Goal: Task Accomplishment & Management: Manage account settings

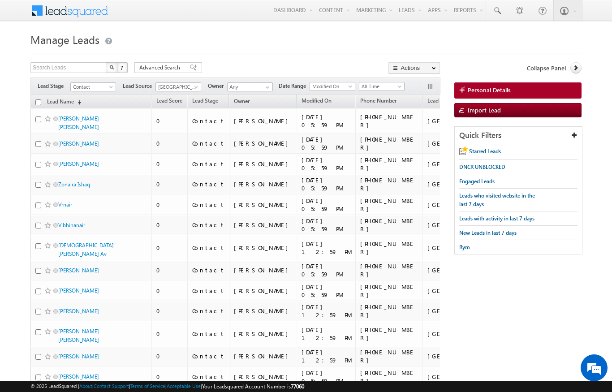
click at [196, 88] on span at bounding box center [197, 88] width 7 height 7
click at [162, 99] on link "All" at bounding box center [178, 97] width 45 height 8
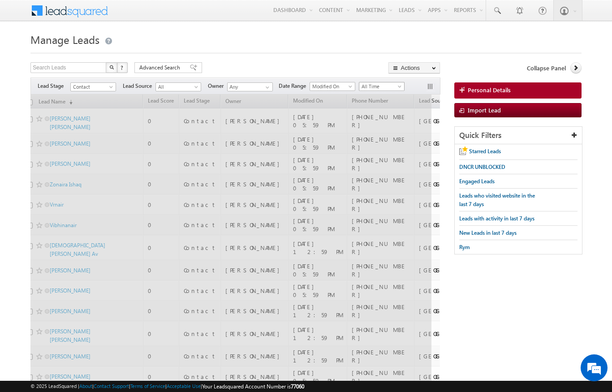
click at [394, 88] on span "All Time" at bounding box center [381, 86] width 43 height 8
click at [543, 36] on h1 "Manage Leads" at bounding box center [305, 38] width 551 height 17
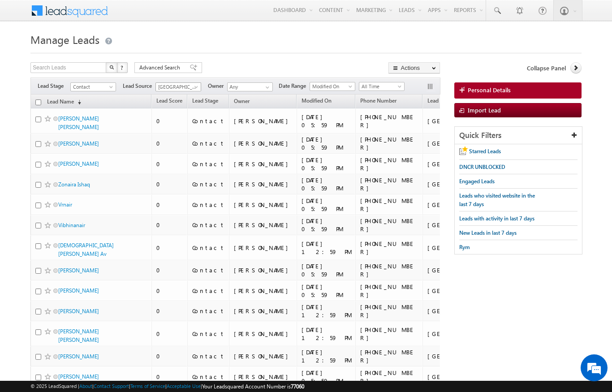
click at [195, 84] on span "[GEOGRAPHIC_DATA]" at bounding box center [177, 87] width 43 height 8
click at [167, 96] on link "All" at bounding box center [178, 97] width 45 height 8
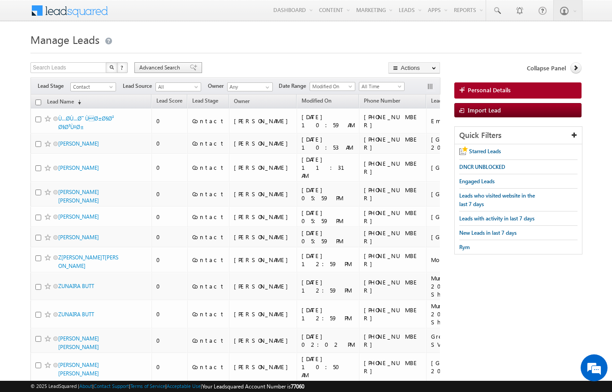
click at [165, 65] on span "Advanced Search" at bounding box center [160, 68] width 43 height 8
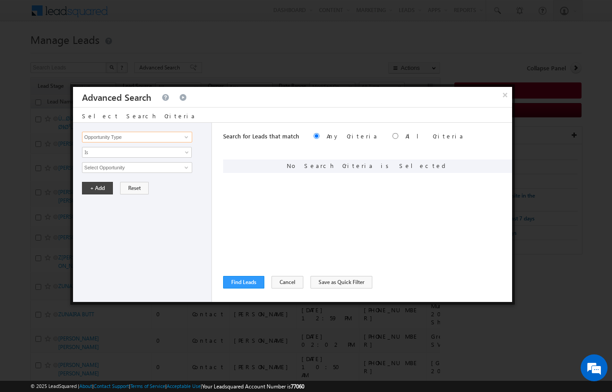
click at [178, 132] on input "Opportunity Type" at bounding box center [137, 137] width 110 height 11
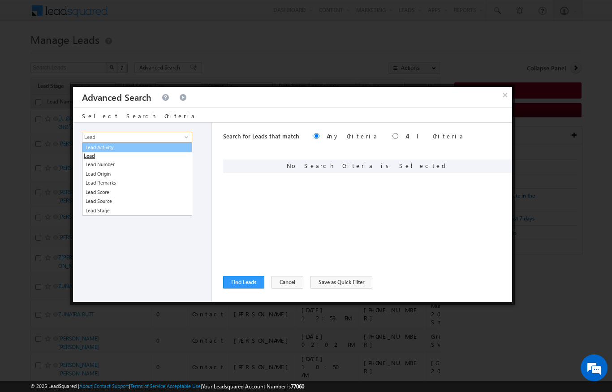
click at [144, 152] on link "Lead Activity" at bounding box center [137, 148] width 110 height 10
type input "Lead Activity"
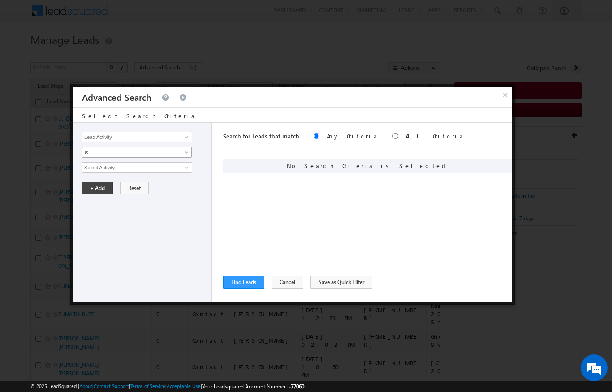
click at [166, 148] on link "Is" at bounding box center [137, 152] width 110 height 11
click at [157, 170] on link "Is Not" at bounding box center [136, 172] width 109 height 8
click at [182, 166] on link at bounding box center [185, 167] width 11 height 9
click at [155, 187] on link "Outbound Phone Call Activity" at bounding box center [137, 186] width 110 height 10
type input "Outbound Phone Call Activity"
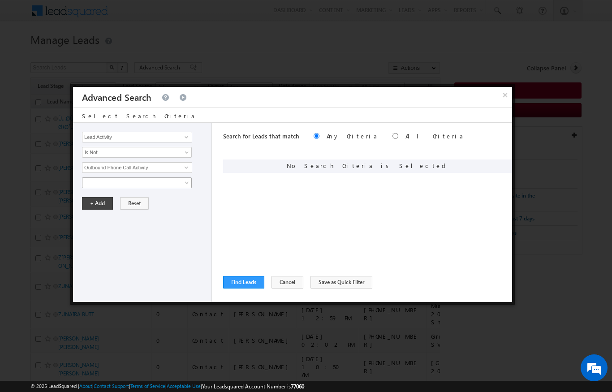
click at [166, 180] on span at bounding box center [130, 183] width 97 height 8
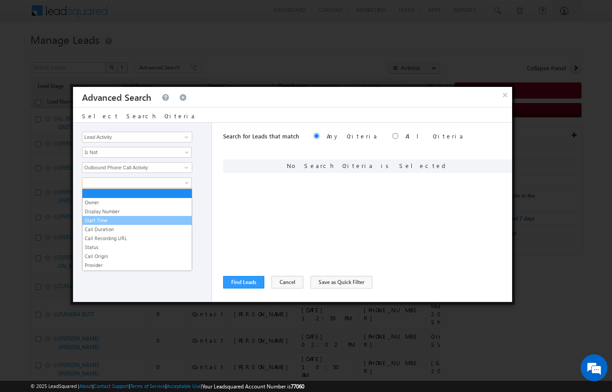
click at [105, 221] on link "Start Time" at bounding box center [136, 221] width 109 height 8
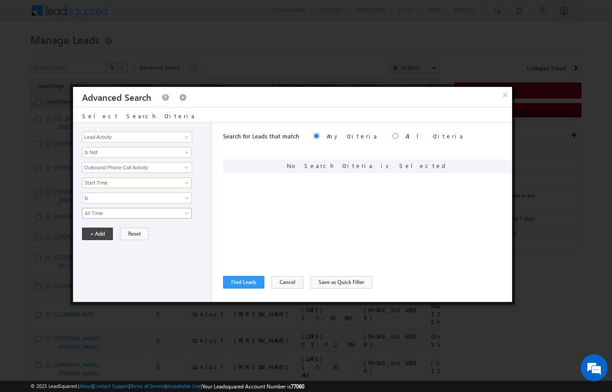
click at [154, 217] on span "All Time" at bounding box center [130, 213] width 97 height 8
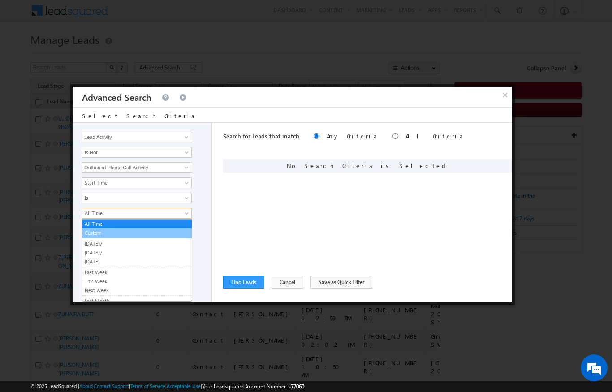
click at [106, 234] on link "Custom" at bounding box center [136, 233] width 109 height 8
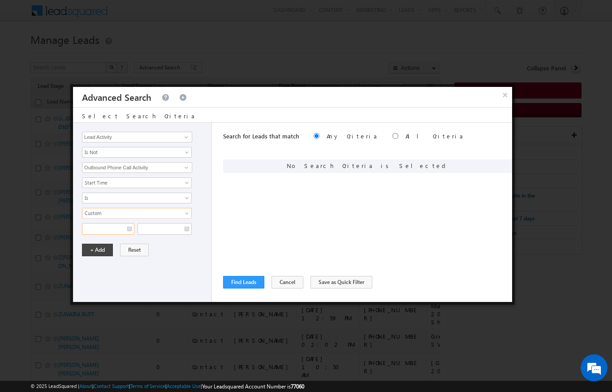
click at [126, 226] on input "text" at bounding box center [108, 229] width 52 height 12
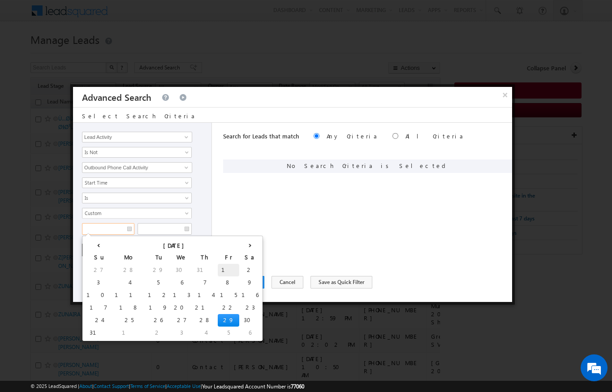
click at [218, 266] on td "1" at bounding box center [229, 270] width 22 height 13
type input "01/08/2025"
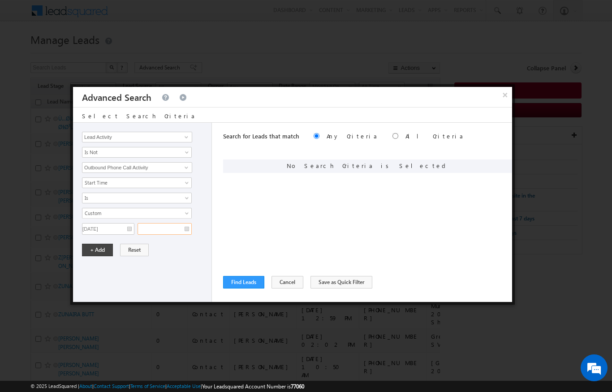
click at [180, 228] on input "text" at bounding box center [165, 229] width 54 height 12
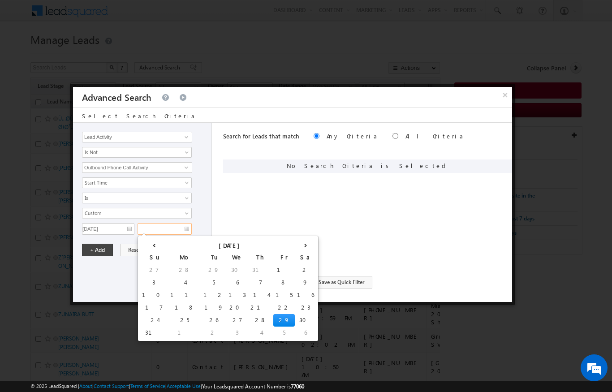
click at [273, 319] on td "29" at bounding box center [284, 320] width 22 height 13
type input "29/08/2025"
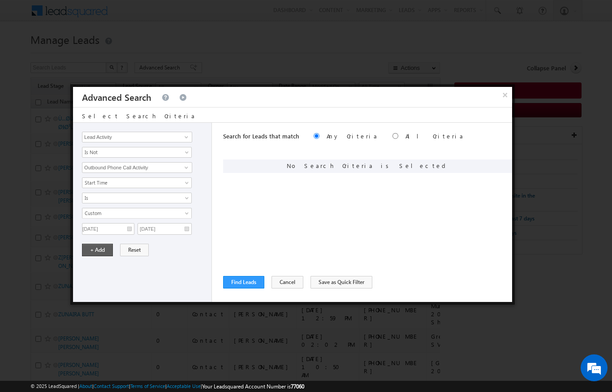
click at [101, 251] on button "+ Add" at bounding box center [97, 250] width 31 height 13
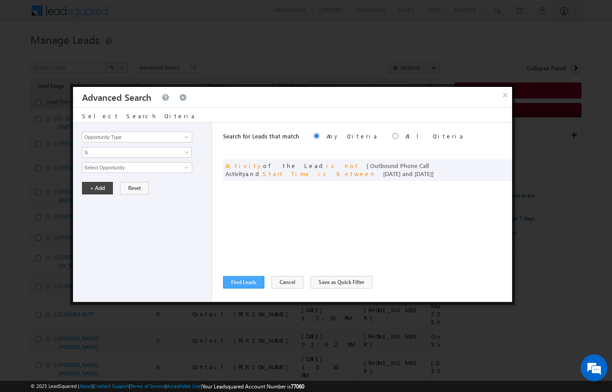
click at [242, 278] on button "Find Leads" at bounding box center [243, 282] width 41 height 13
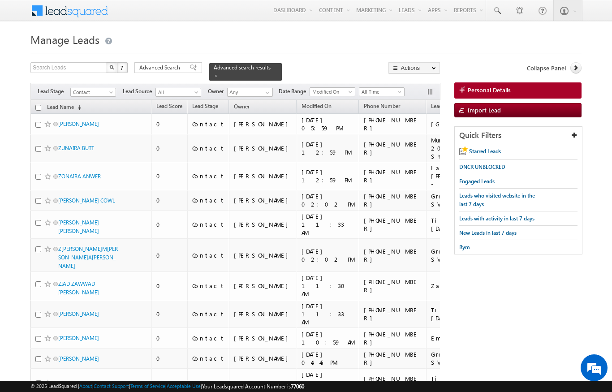
click at [39, 105] on input "checkbox" at bounding box center [38, 108] width 6 height 6
checkbox input "true"
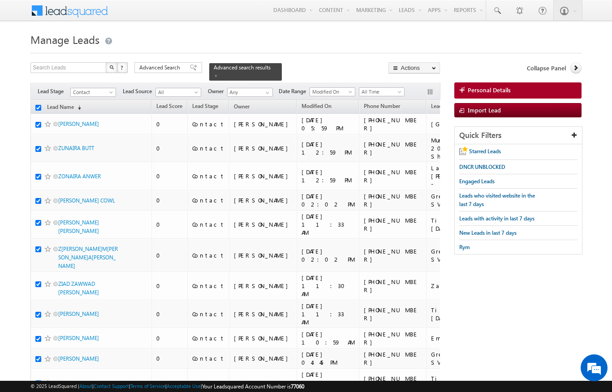
checkbox input "true"
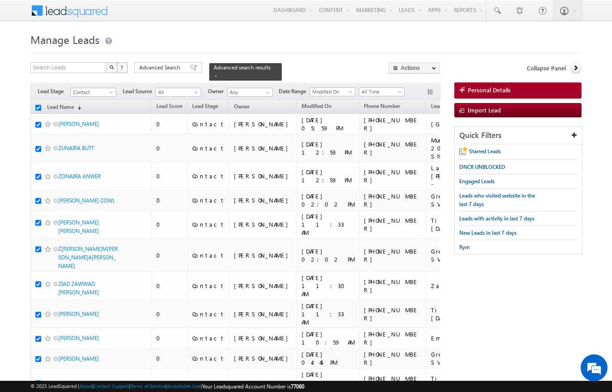
checkbox input "true"
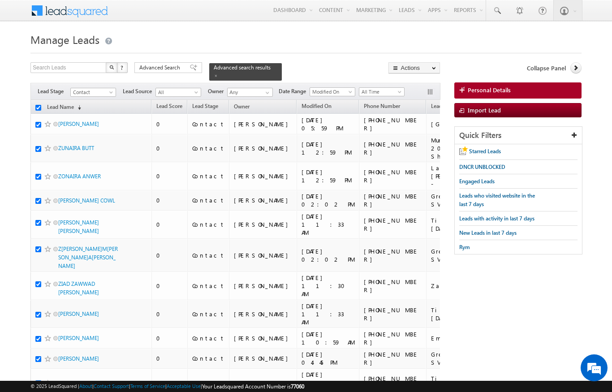
checkbox input "true"
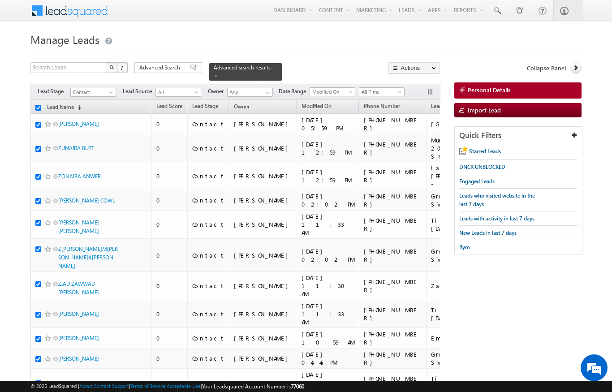
checkbox input "true"
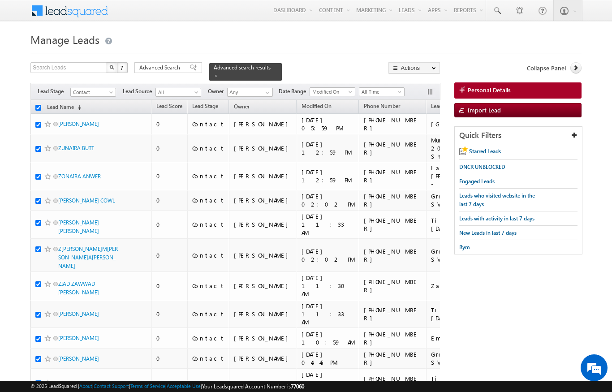
checkbox input "true"
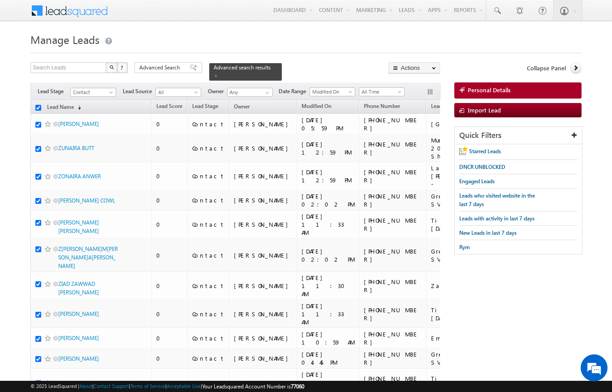
checkbox input "true"
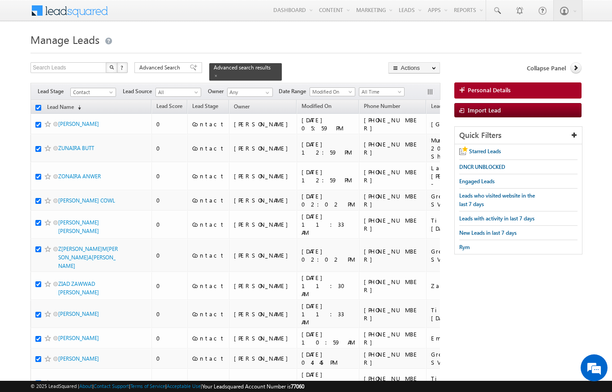
checkbox input "true"
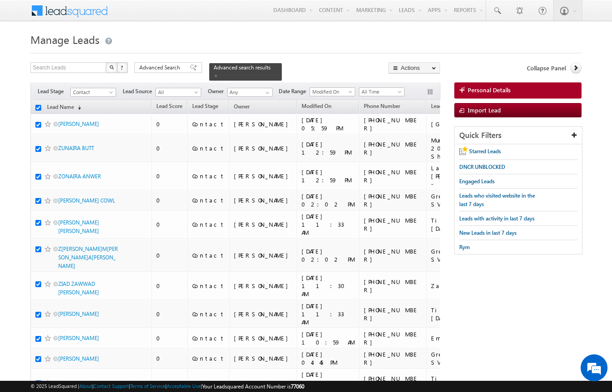
checkbox input "true"
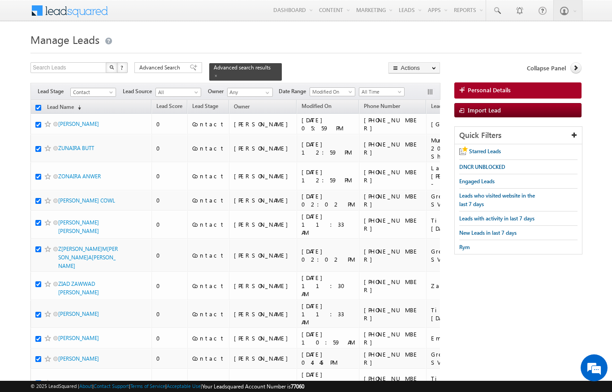
checkbox input "true"
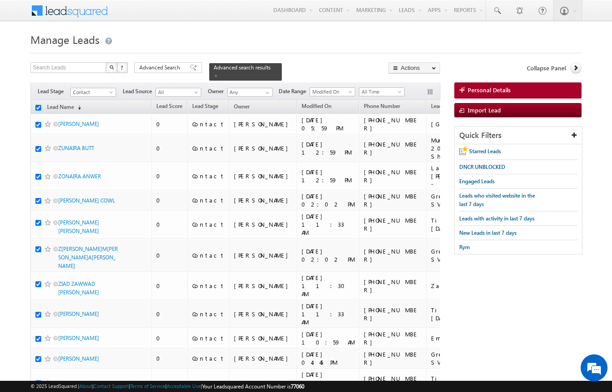
checkbox input "true"
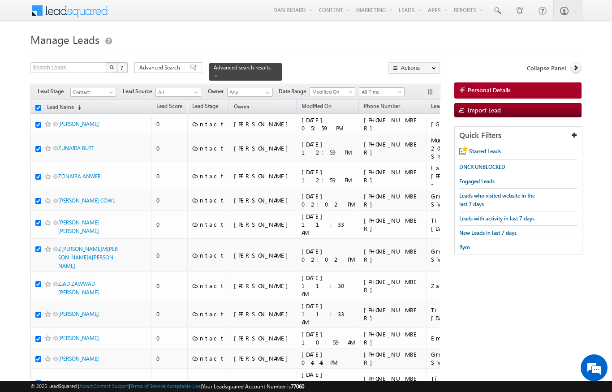
checkbox input "true"
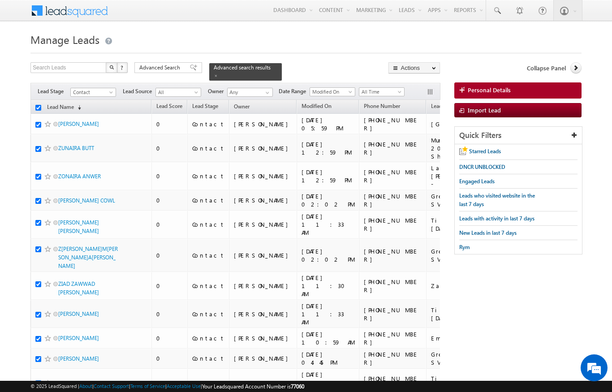
checkbox input "true"
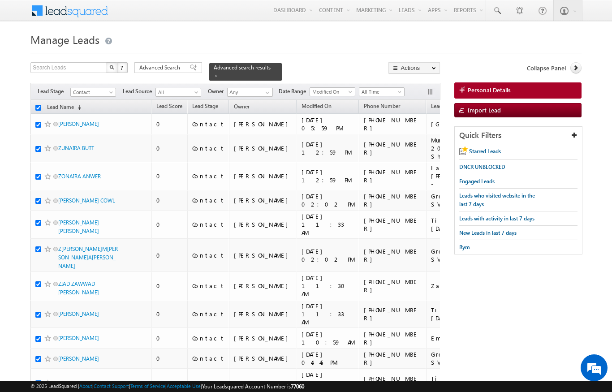
checkbox input "true"
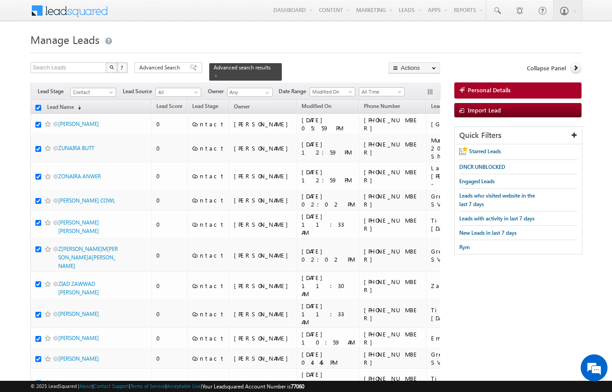
checkbox input "true"
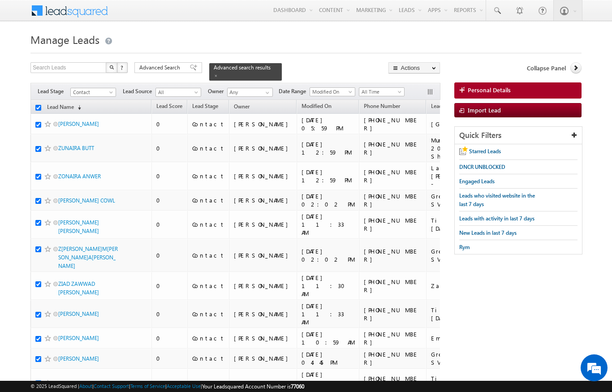
checkbox input "true"
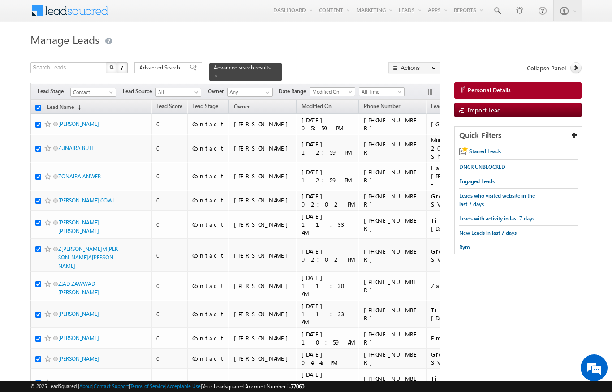
checkbox input "true"
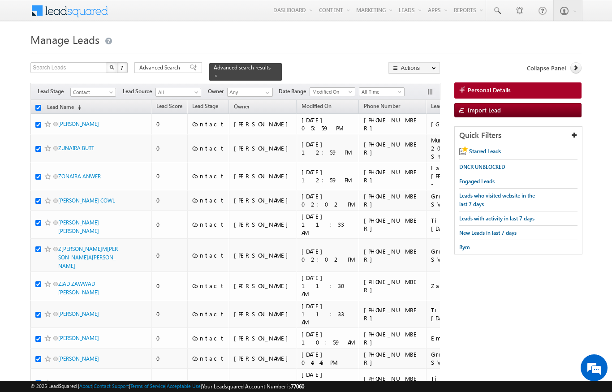
checkbox input "true"
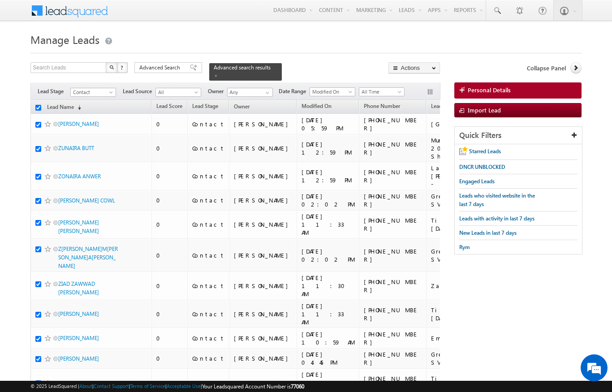
checkbox input "true"
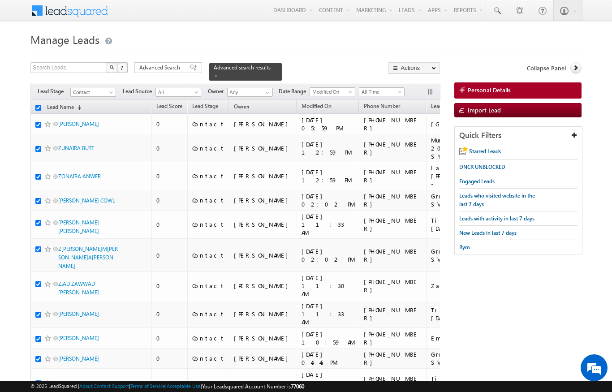
checkbox input "true"
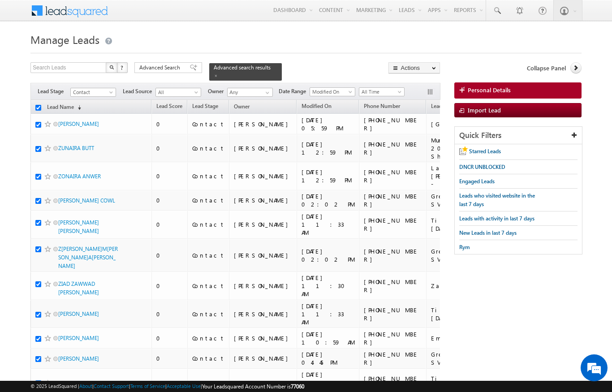
checkbox input "true"
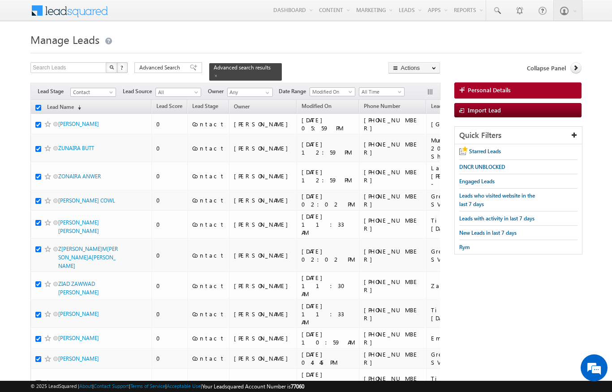
checkbox input "true"
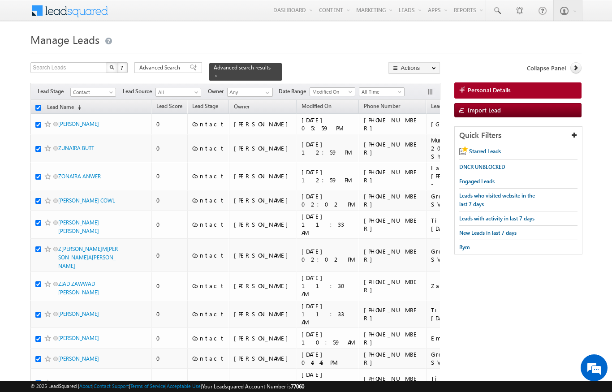
checkbox input "true"
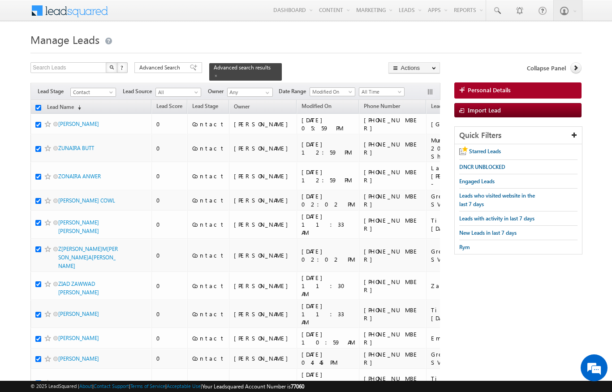
checkbox input "true"
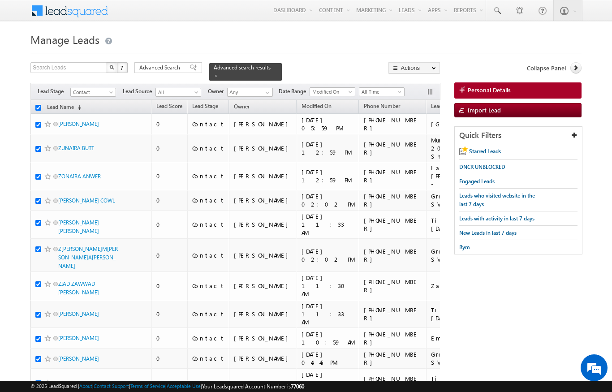
checkbox input "true"
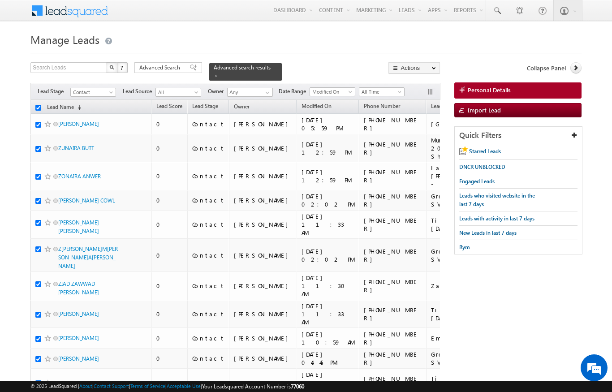
checkbox input "true"
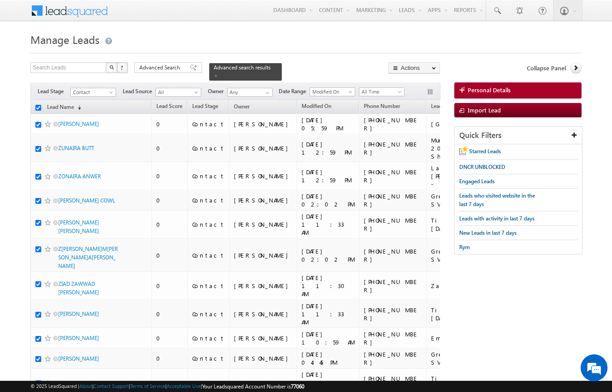
checkbox input "true"
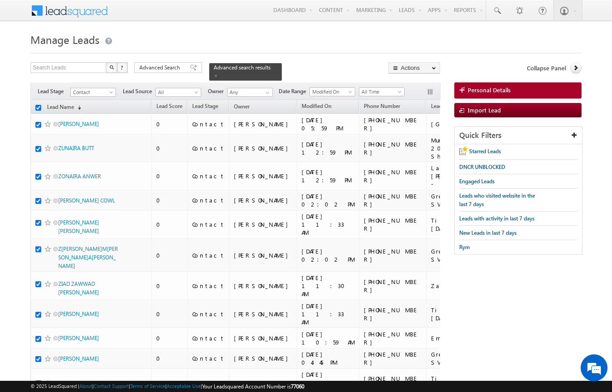
checkbox input "true"
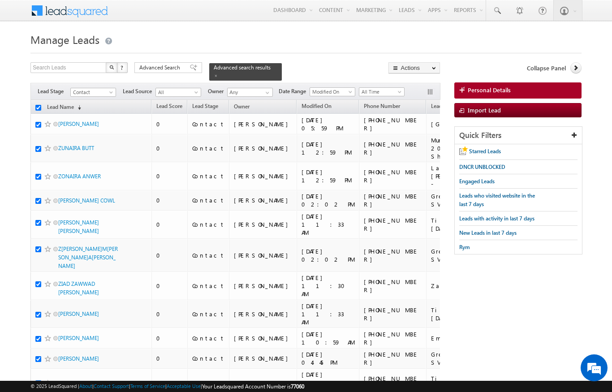
checkbox input "true"
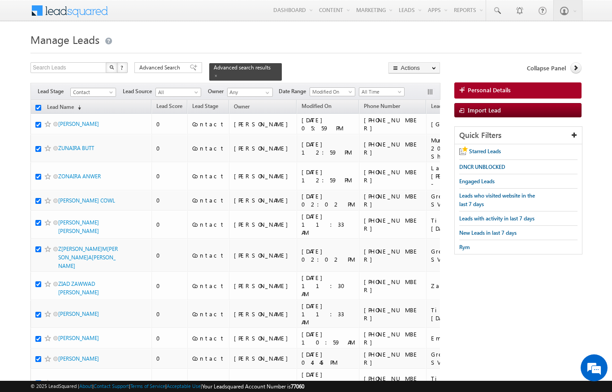
checkbox input "true"
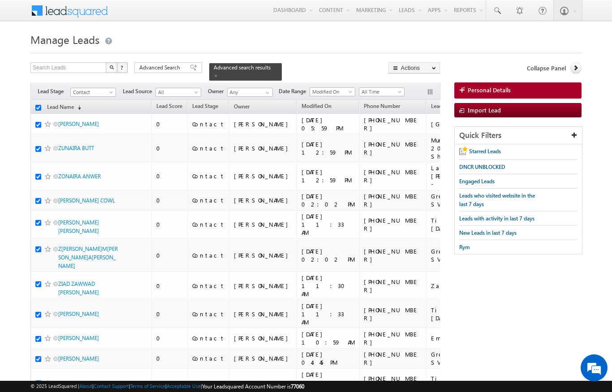
checkbox input "true"
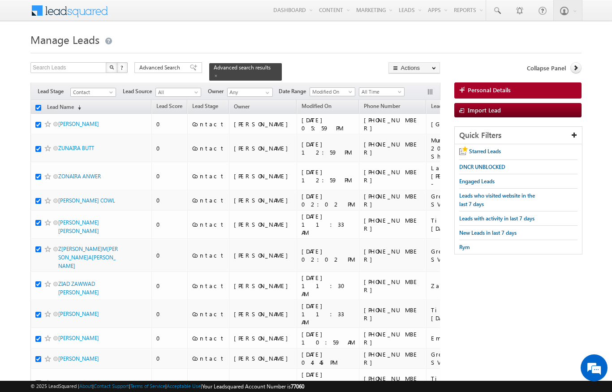
checkbox input "true"
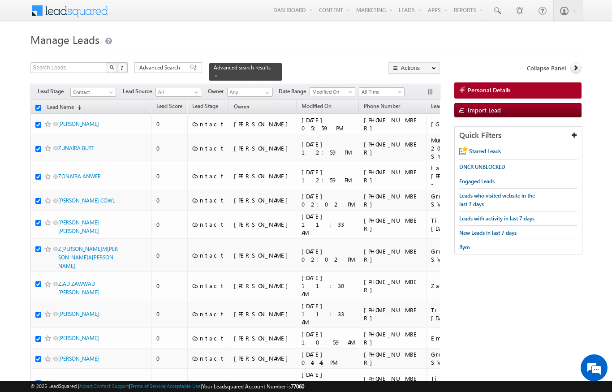
checkbox input "true"
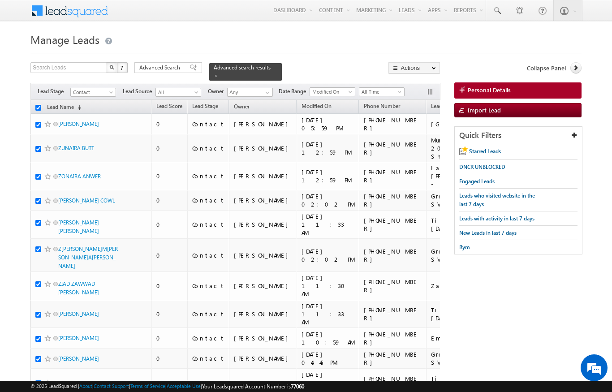
checkbox input "true"
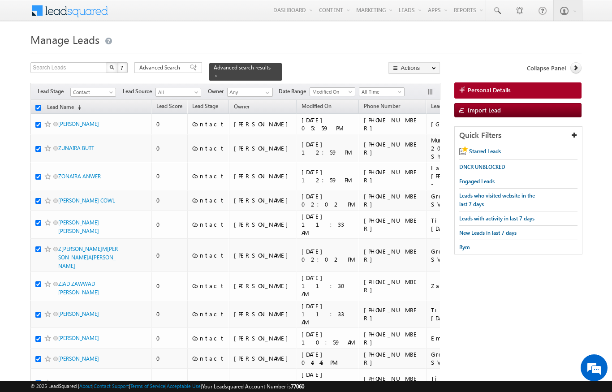
checkbox input "true"
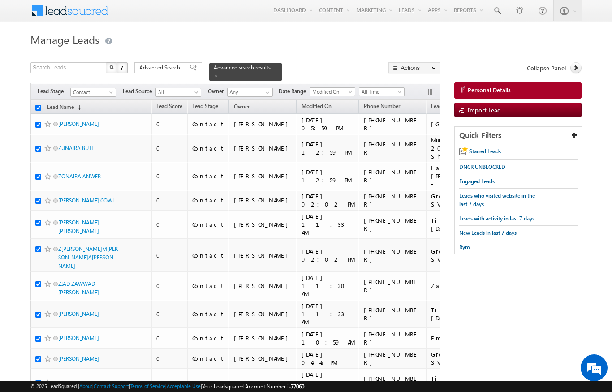
checkbox input "true"
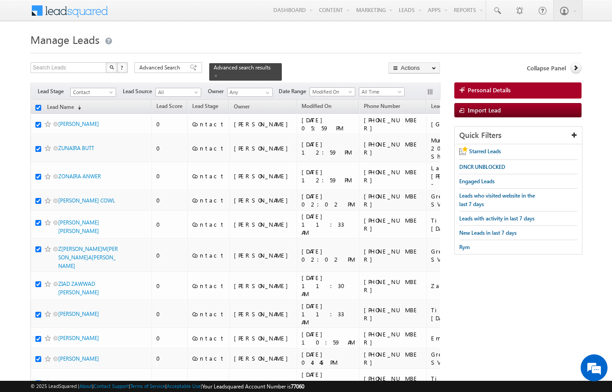
checkbox input "true"
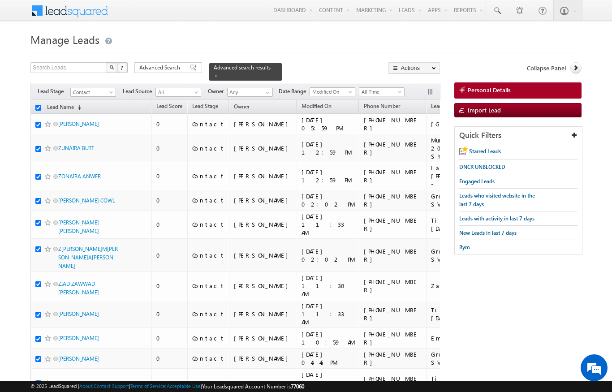
checkbox input "true"
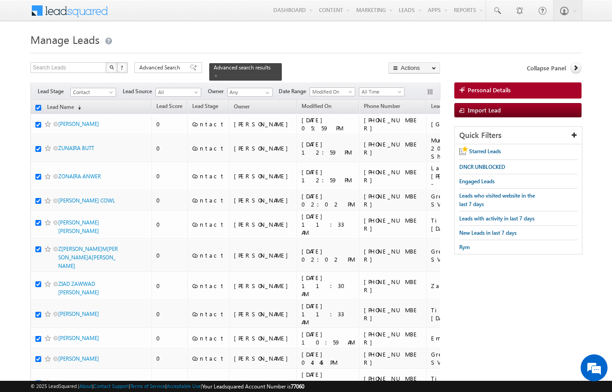
checkbox input "true"
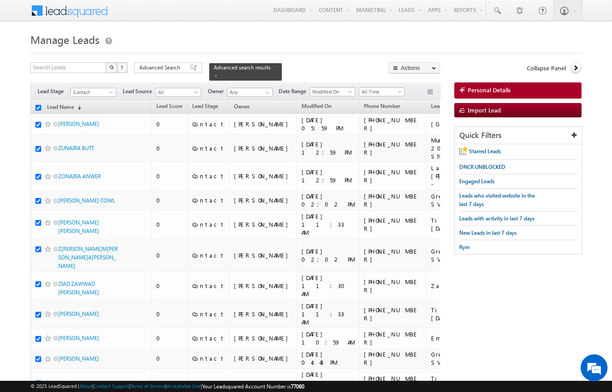
checkbox input "true"
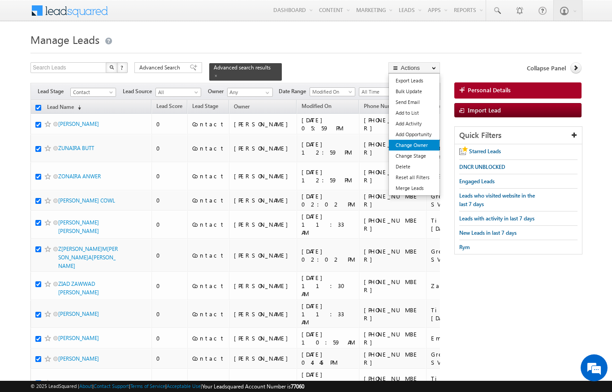
click at [423, 147] on link "Change Owner" at bounding box center [414, 145] width 51 height 11
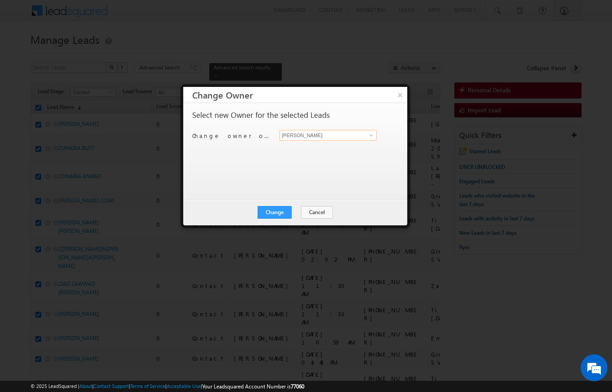
click at [363, 133] on input "[PERSON_NAME]" at bounding box center [328, 135] width 97 height 11
click at [403, 97] on button "×" at bounding box center [400, 95] width 15 height 16
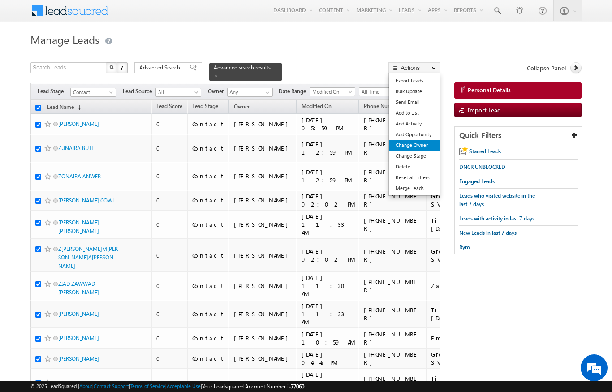
click at [421, 146] on link "Change Owner" at bounding box center [414, 145] width 51 height 11
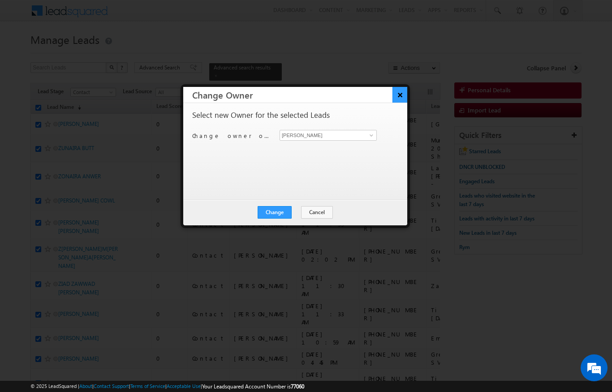
click at [399, 92] on button "×" at bounding box center [400, 95] width 15 height 16
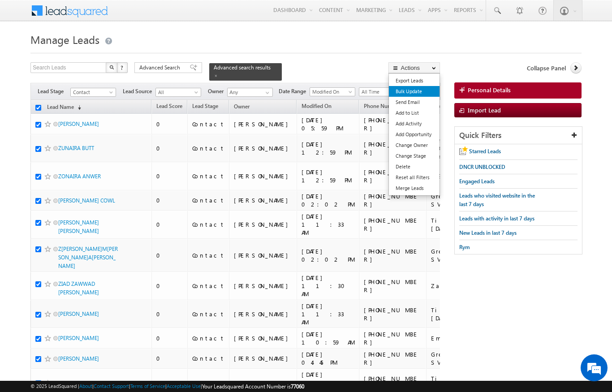
click at [420, 89] on link "Bulk Update" at bounding box center [414, 91] width 51 height 11
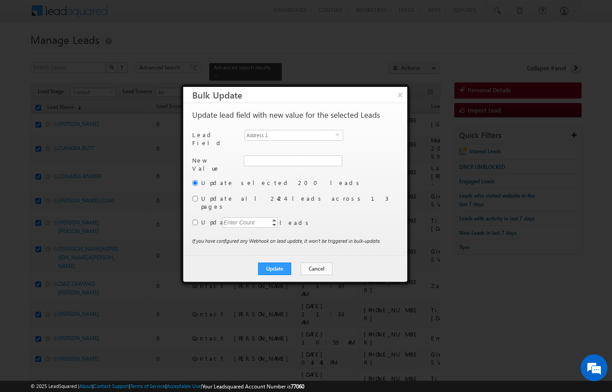
click at [236, 195] on label "Update all 2424 leads across 13 pages" at bounding box center [298, 203] width 195 height 16
click at [200, 193] on div "Update selected 200 leads Update all 2424 leads across 13 pages Update Enter Co…" at bounding box center [294, 207] width 204 height 58
click at [195, 196] on input "radio" at bounding box center [195, 199] width 6 height 6
click at [200, 192] on div "Update selected 200 leads Update all 2424 leads across 13 pages Update Enter Co…" at bounding box center [294, 207] width 204 height 58
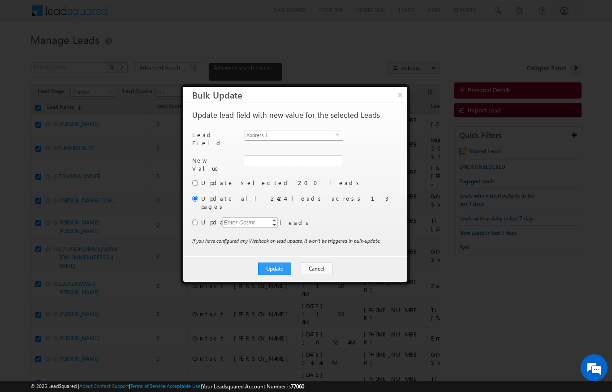
click at [334, 132] on span "Address 1" at bounding box center [290, 135] width 91 height 10
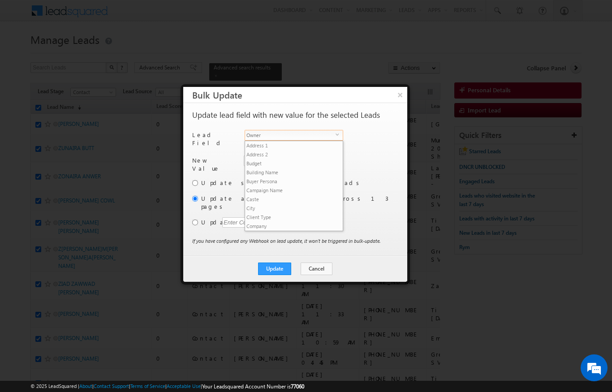
scroll to position [341, 0]
click at [275, 230] on li "Owner" at bounding box center [294, 234] width 98 height 9
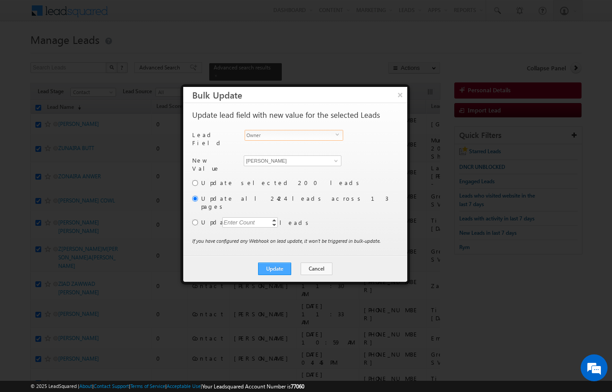
click at [282, 263] on button "Update" at bounding box center [274, 269] width 33 height 13
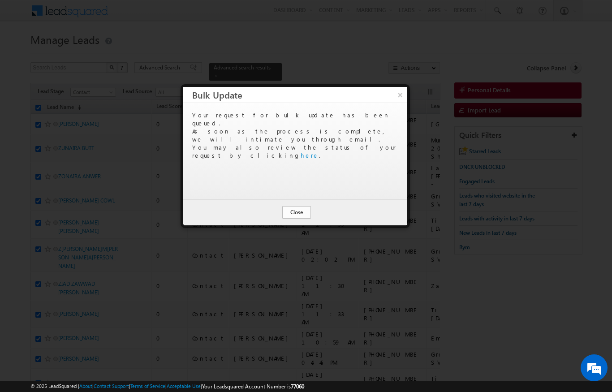
click at [297, 211] on button "Close" at bounding box center [296, 212] width 29 height 13
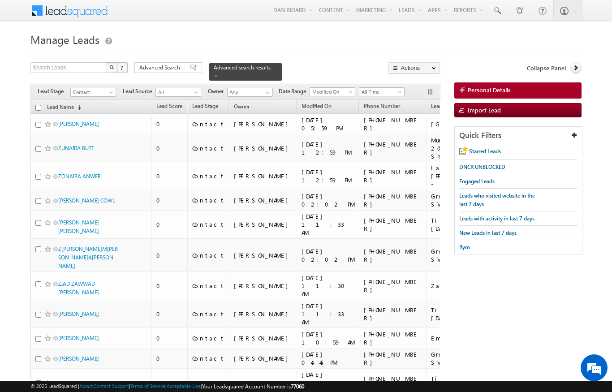
click at [196, 91] on span at bounding box center [197, 94] width 7 height 7
click at [310, 44] on h1 "Manage Leads" at bounding box center [305, 38] width 551 height 17
click at [264, 89] on span at bounding box center [267, 92] width 7 height 7
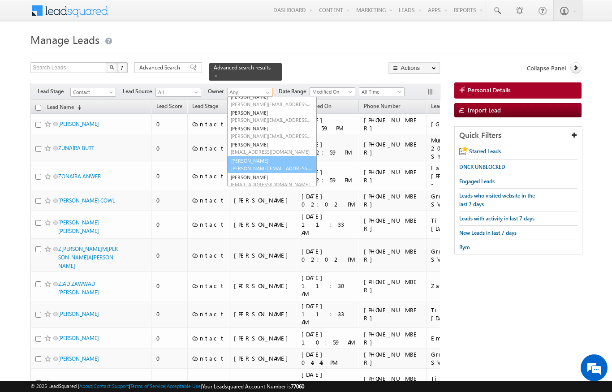
scroll to position [70, 0]
click at [270, 165] on span "[PERSON_NAME][EMAIL_ADDRESS][PERSON_NAME][DOMAIN_NAME]" at bounding box center [271, 168] width 81 height 7
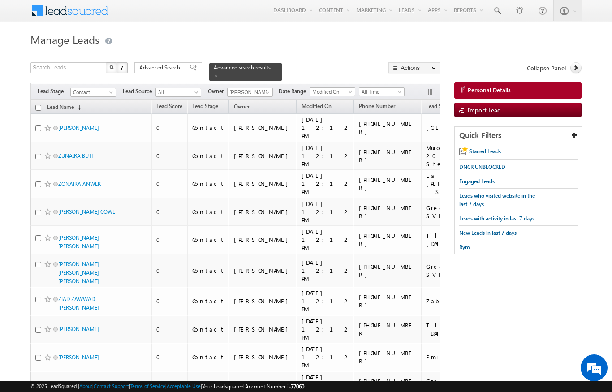
click at [36, 105] on input "checkbox" at bounding box center [38, 108] width 6 height 6
checkbox input "true"
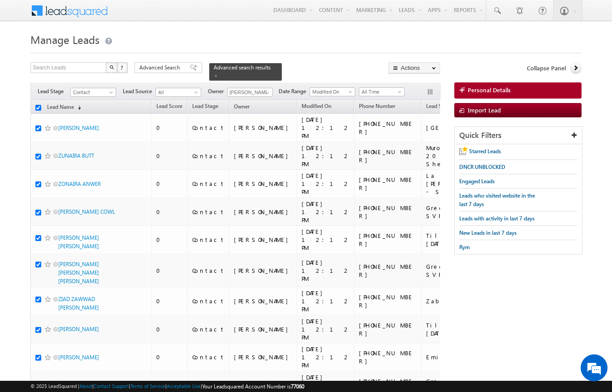
checkbox input "true"
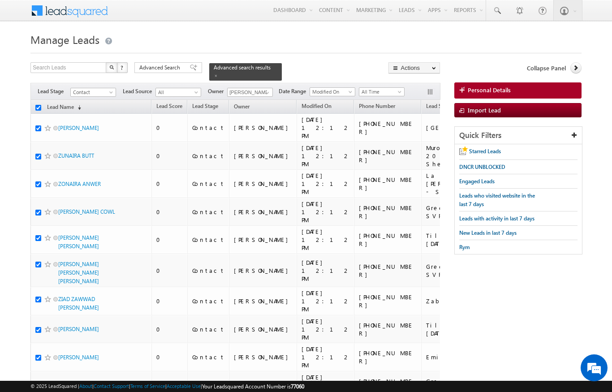
checkbox input "true"
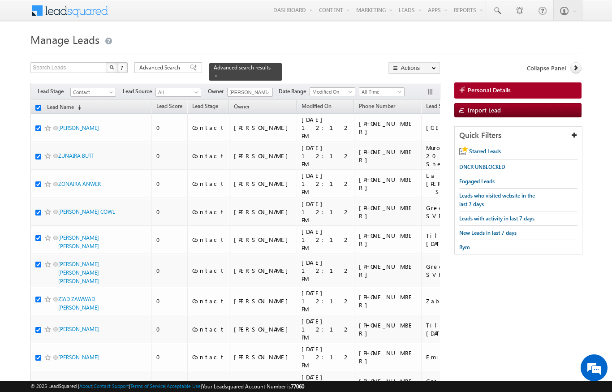
checkbox input "true"
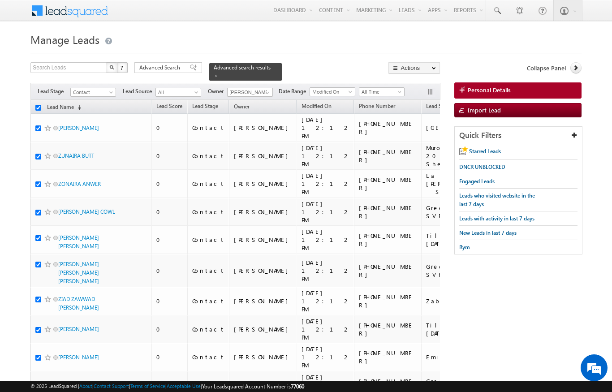
checkbox input "true"
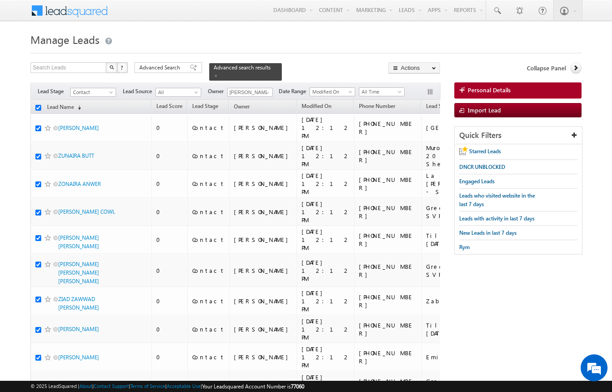
checkbox input "true"
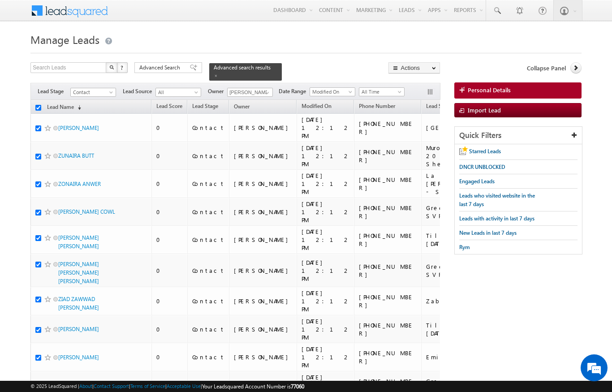
checkbox input "true"
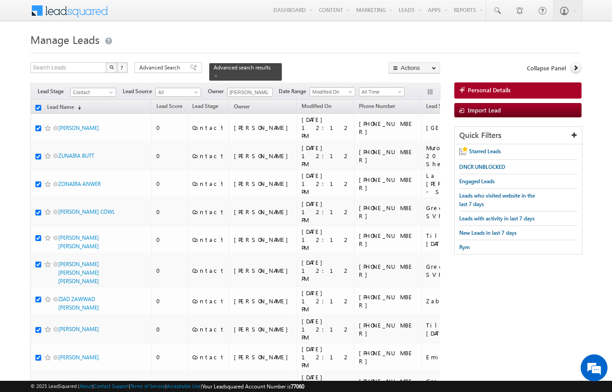
checkbox input "true"
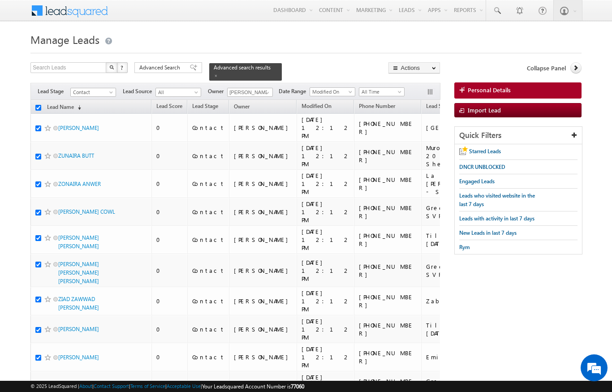
checkbox input "true"
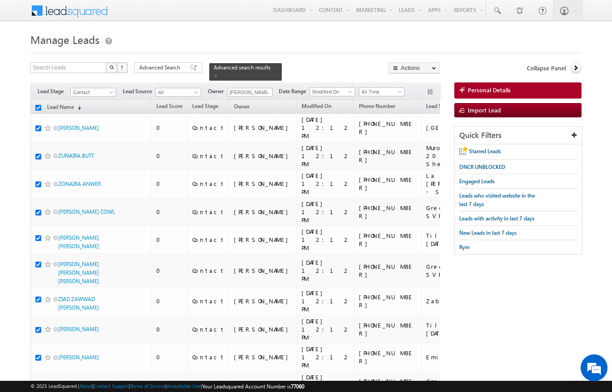
checkbox input "true"
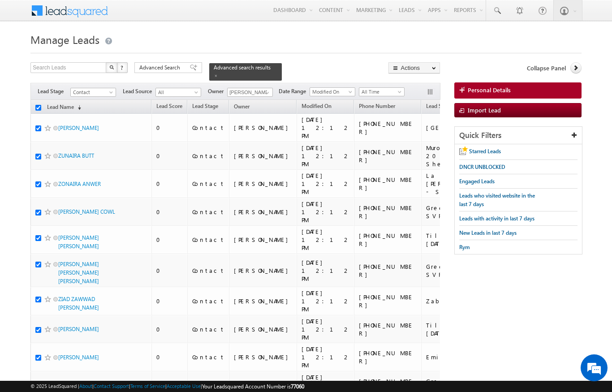
checkbox input "true"
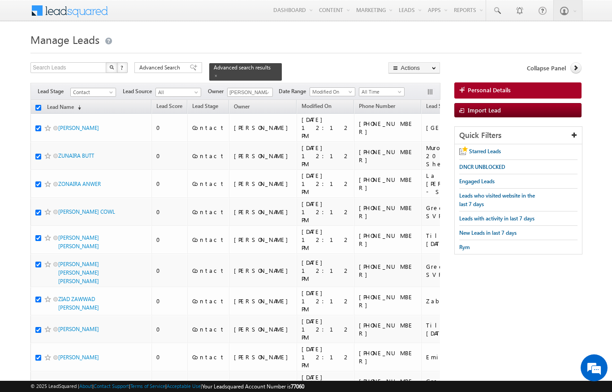
checkbox input "true"
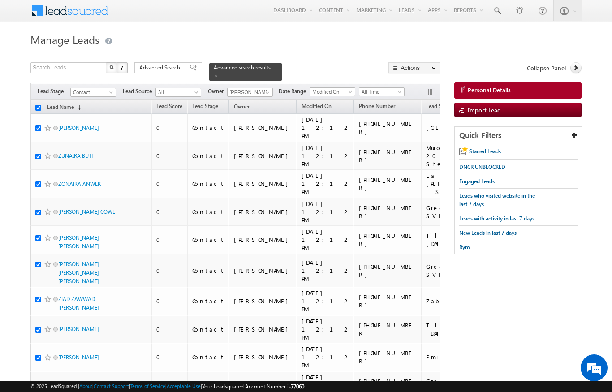
checkbox input "true"
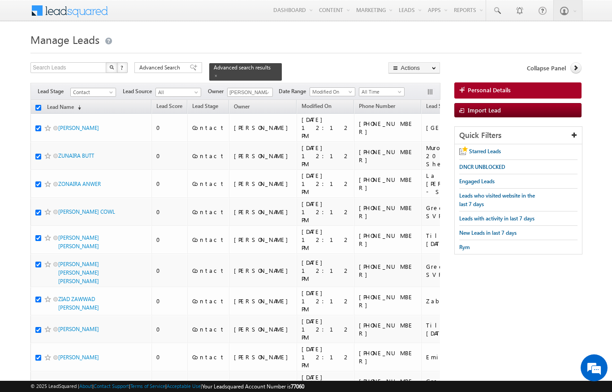
checkbox input "true"
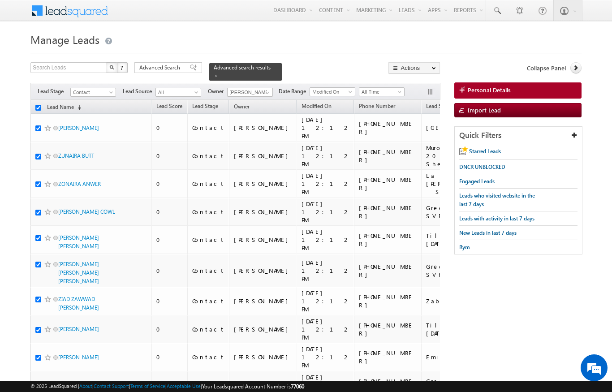
checkbox input "true"
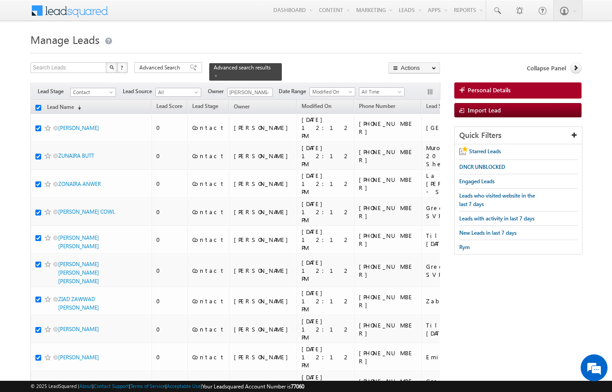
checkbox input "true"
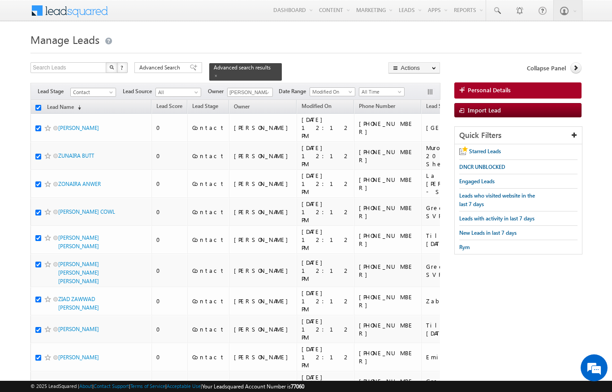
checkbox input "true"
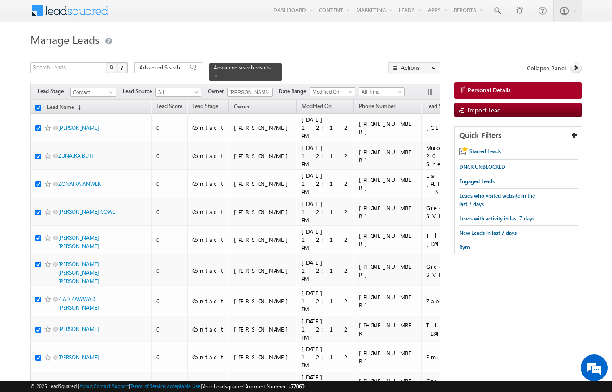
checkbox input "true"
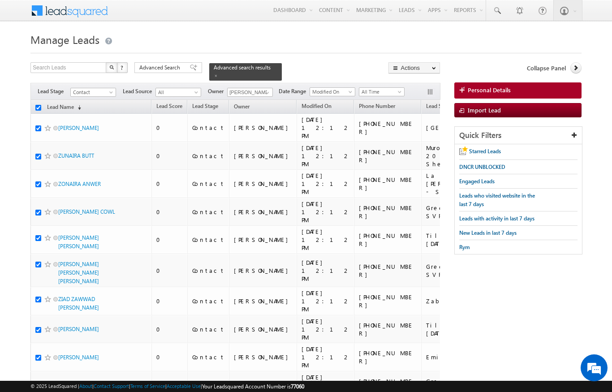
checkbox input "true"
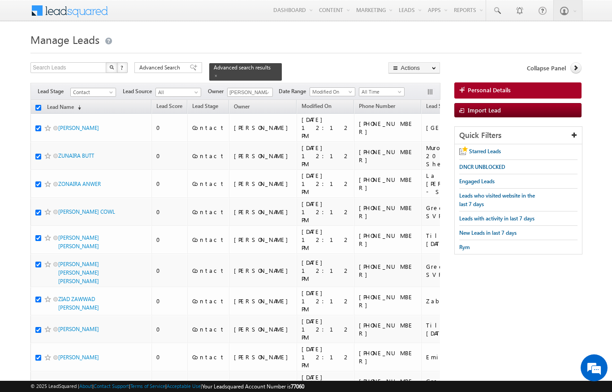
checkbox input "true"
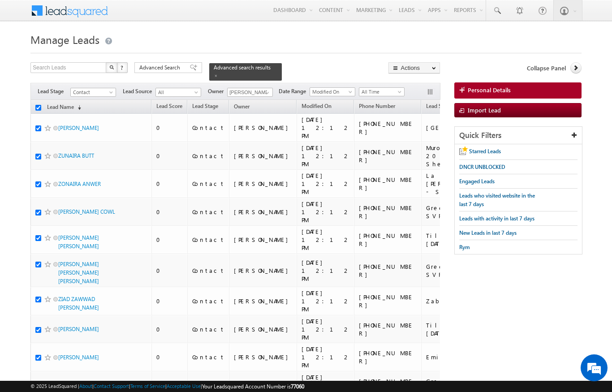
checkbox input "true"
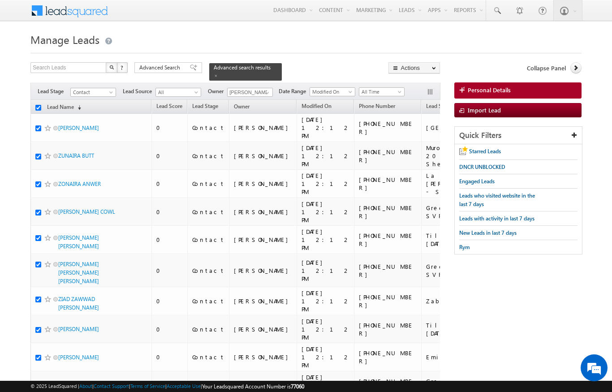
checkbox input "true"
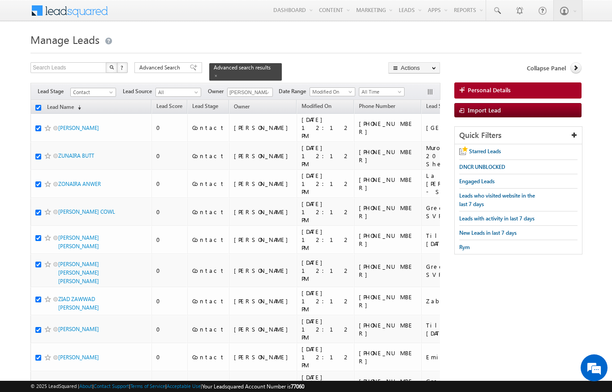
checkbox input "true"
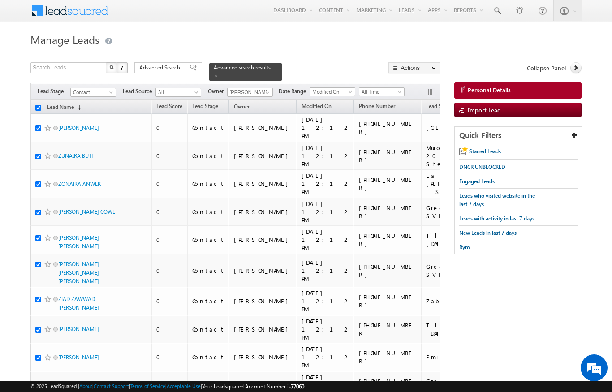
checkbox input "true"
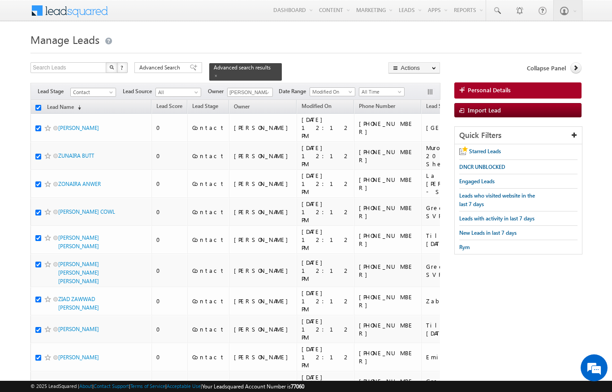
checkbox input "true"
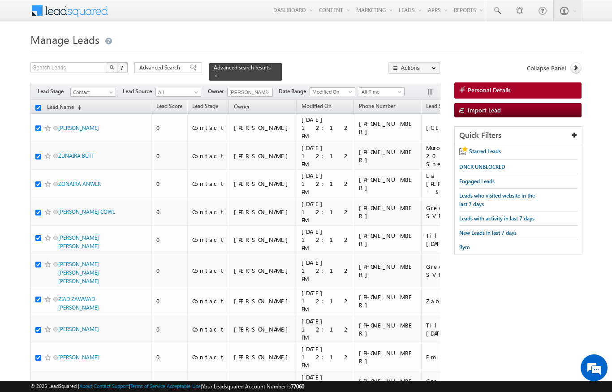
checkbox input "true"
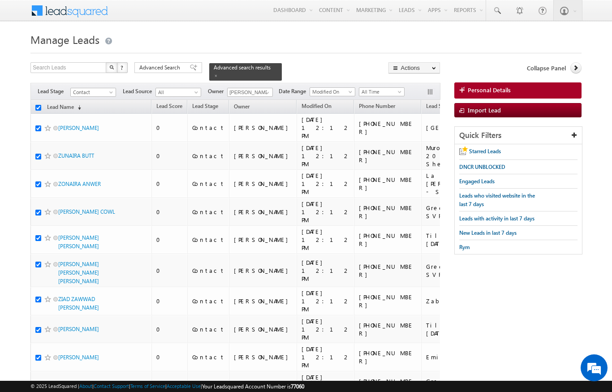
checkbox input "true"
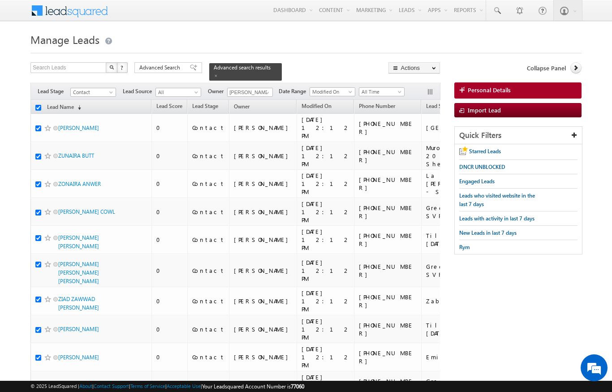
checkbox input "true"
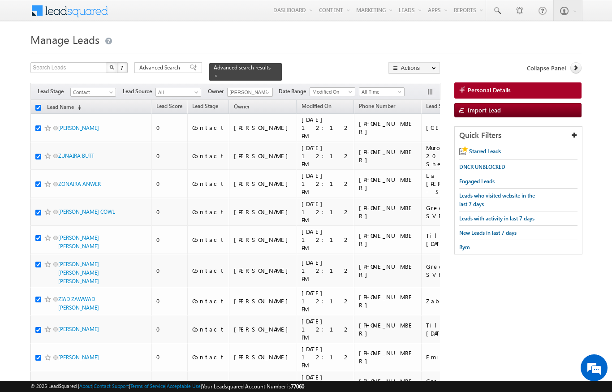
checkbox input "true"
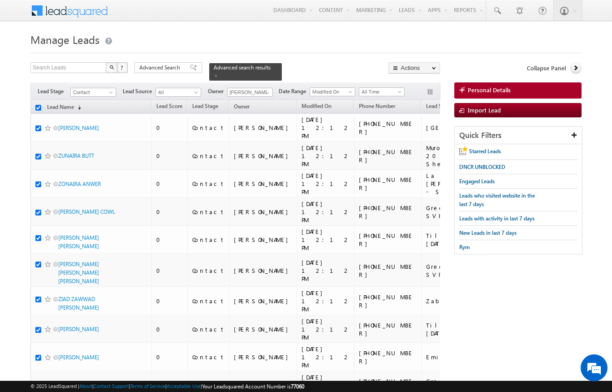
checkbox input "true"
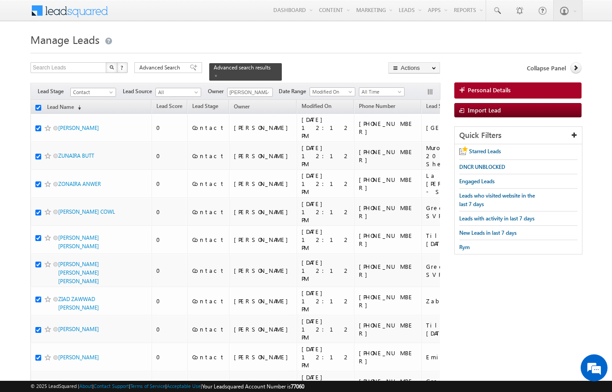
checkbox input "true"
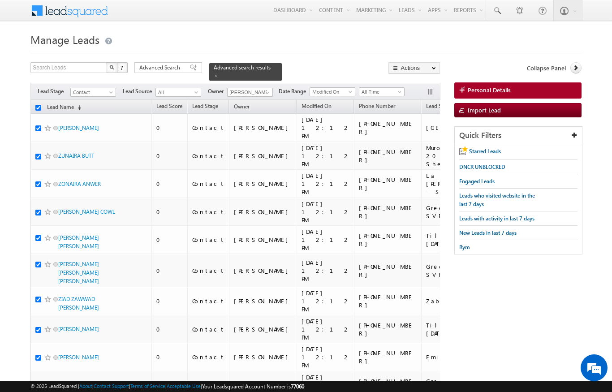
checkbox input "true"
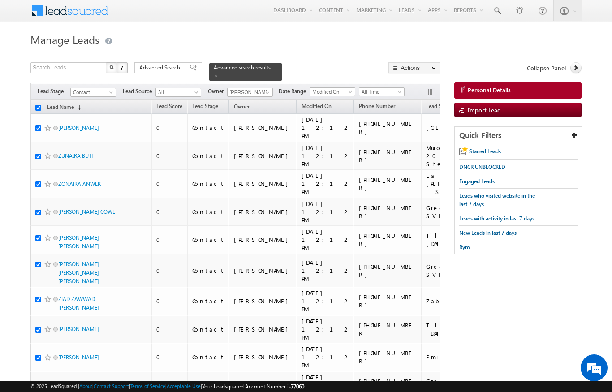
checkbox input "true"
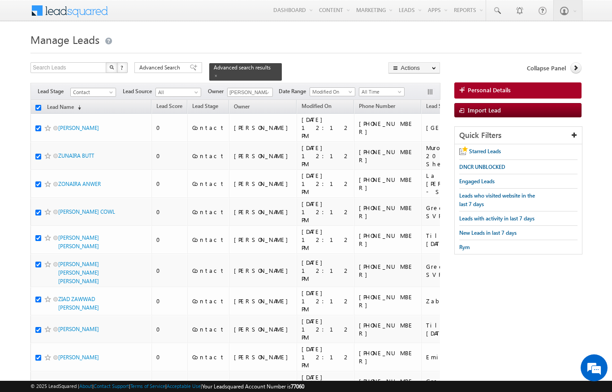
checkbox input "true"
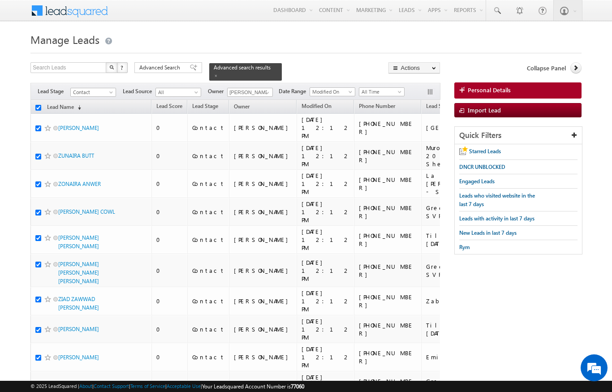
checkbox input "true"
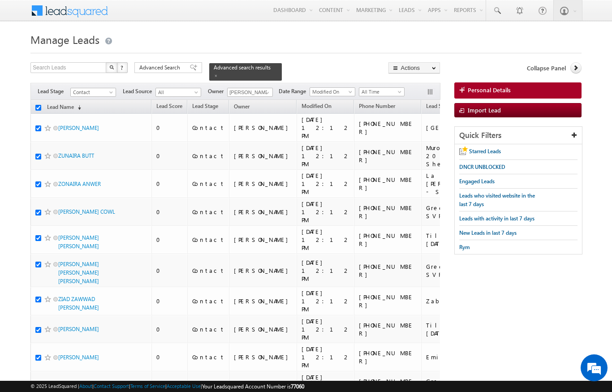
checkbox input "true"
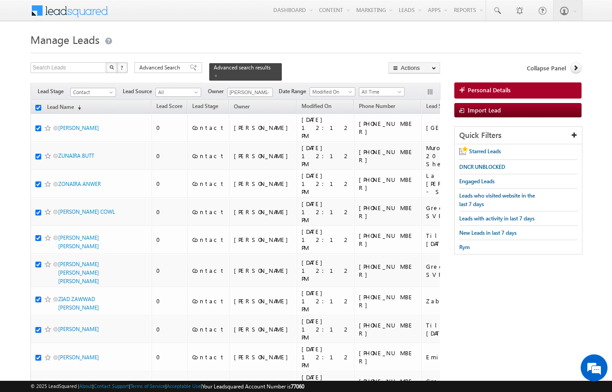
checkbox input "true"
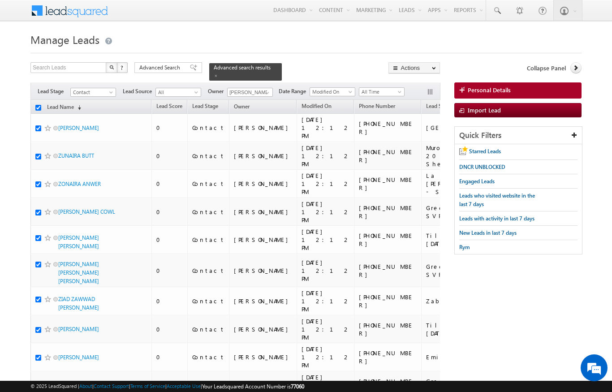
checkbox input "true"
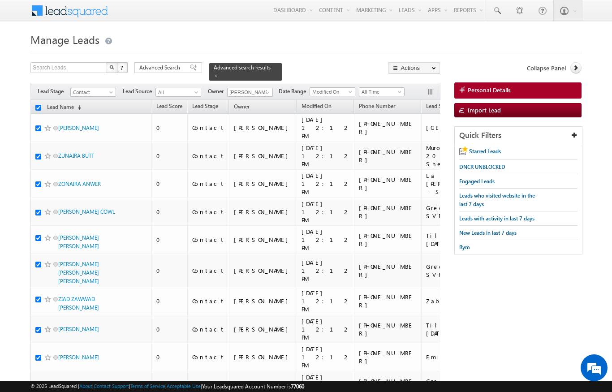
checkbox input "true"
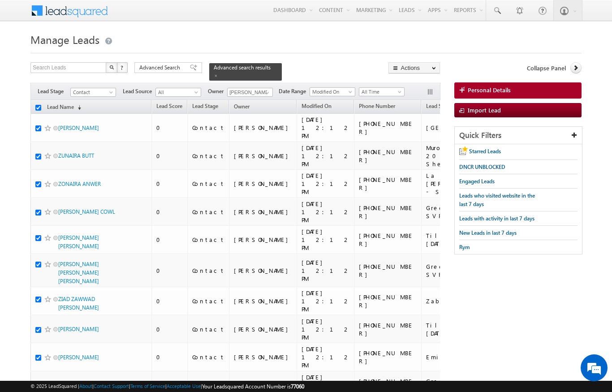
checkbox input "true"
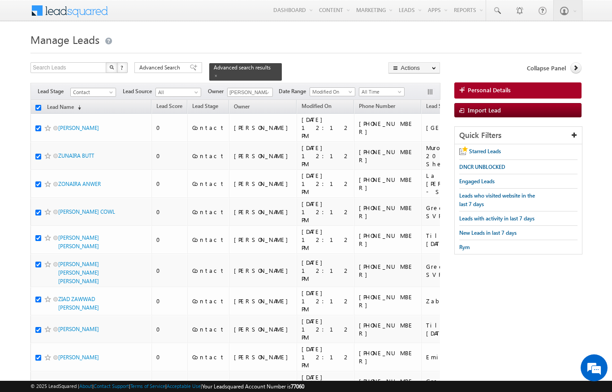
checkbox input "true"
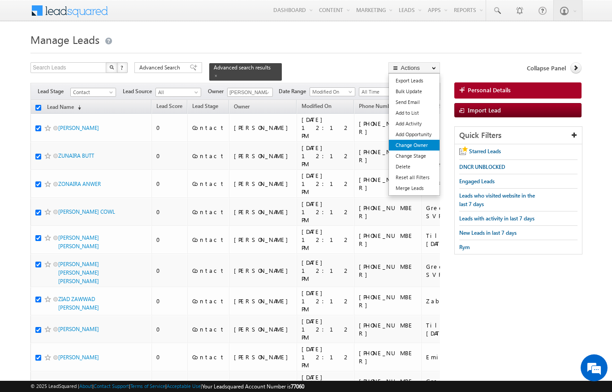
click at [424, 143] on link "Change Owner" at bounding box center [414, 145] width 51 height 11
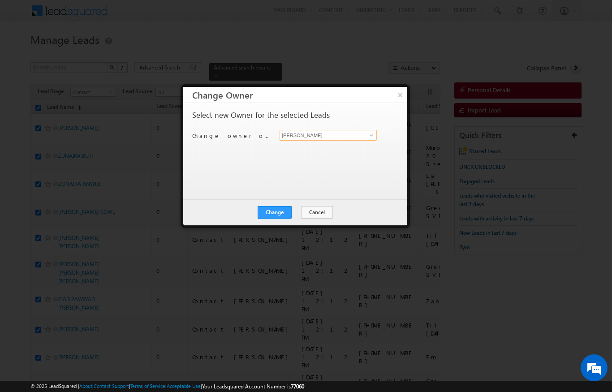
click at [363, 139] on input "[PERSON_NAME]" at bounding box center [328, 135] width 97 height 11
click at [340, 143] on link "Sandeep kumar sandeep.skumar@indglobal.ae" at bounding box center [328, 149] width 97 height 17
click at [279, 214] on button "Change" at bounding box center [275, 212] width 34 height 13
click at [310, 213] on button "Close" at bounding box center [296, 212] width 29 height 13
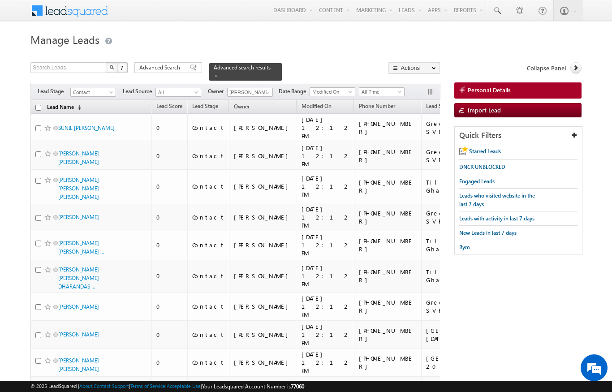
click at [72, 102] on link "Lead Name (sorted descending)" at bounding box center [64, 108] width 43 height 12
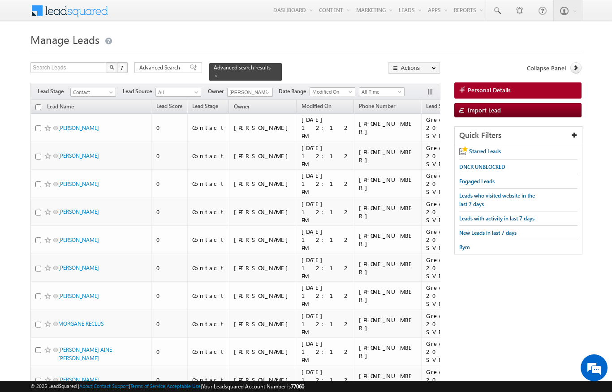
click at [36, 104] on input "checkbox" at bounding box center [38, 107] width 6 height 6
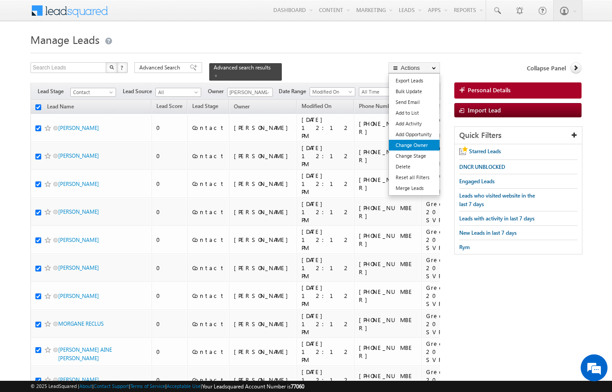
click at [429, 145] on link "Change Owner" at bounding box center [414, 145] width 51 height 11
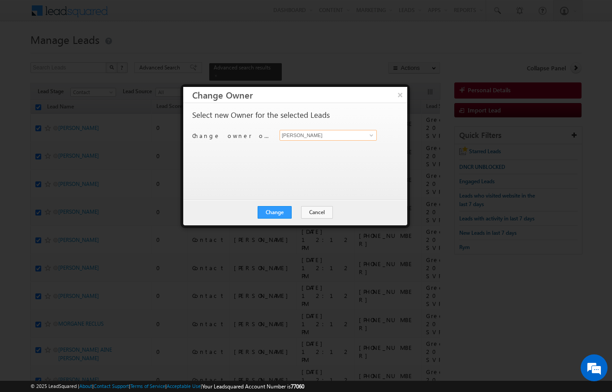
click at [362, 139] on input "[PERSON_NAME]" at bounding box center [328, 135] width 97 height 11
click at [326, 152] on span "[PERSON_NAME][EMAIL_ADDRESS][DOMAIN_NAME]" at bounding box center [323, 152] width 81 height 7
click at [274, 211] on button "Change" at bounding box center [275, 212] width 34 height 13
click at [307, 214] on button "Close" at bounding box center [296, 212] width 29 height 13
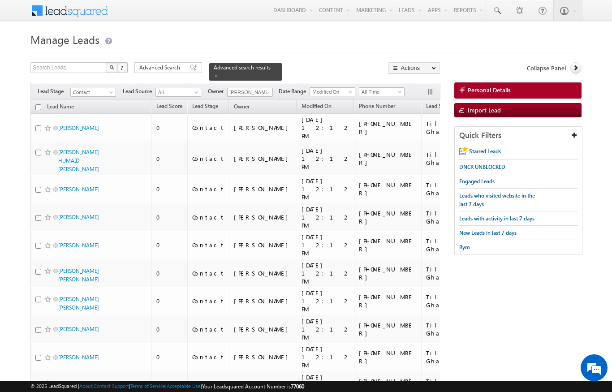
click at [35, 104] on input "checkbox" at bounding box center [38, 107] width 6 height 6
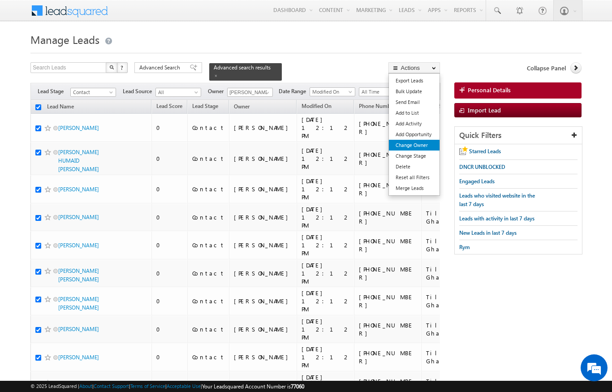
click at [425, 143] on link "Change Owner" at bounding box center [414, 145] width 51 height 11
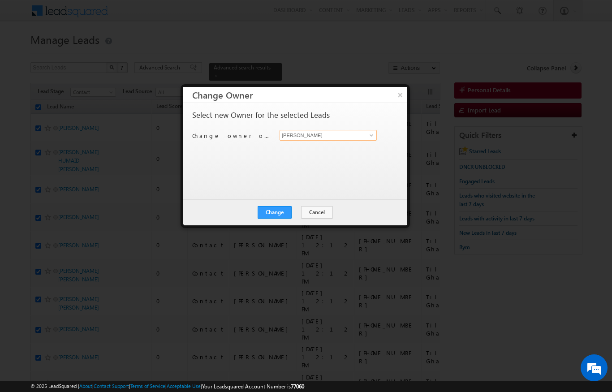
click at [347, 131] on input "[PERSON_NAME]" at bounding box center [328, 135] width 97 height 11
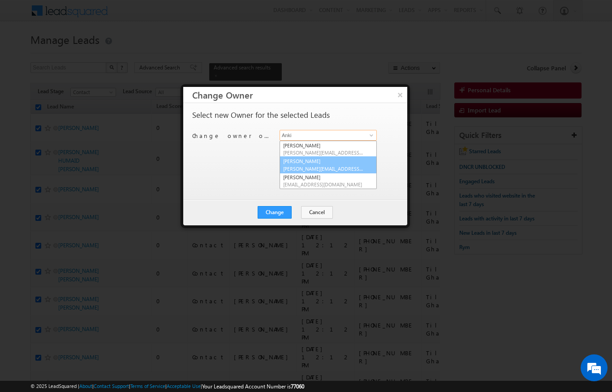
click at [328, 162] on link "Ankita Dumbre ankita.dumbre@indglobal.ae" at bounding box center [328, 164] width 97 height 17
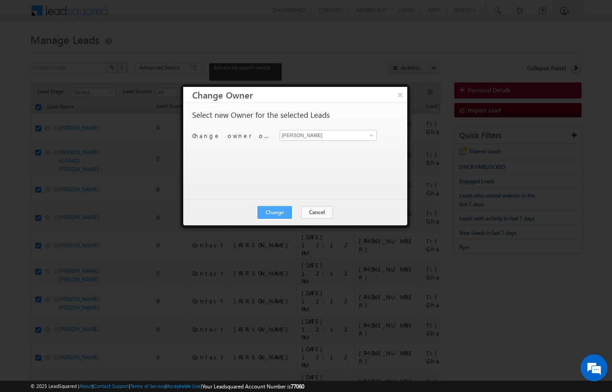
click at [282, 215] on button "Change" at bounding box center [275, 212] width 34 height 13
click at [300, 217] on button "Close" at bounding box center [296, 212] width 29 height 13
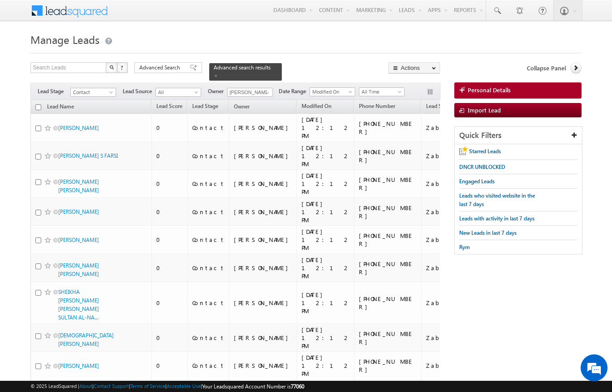
click at [36, 104] on input "checkbox" at bounding box center [38, 107] width 6 height 6
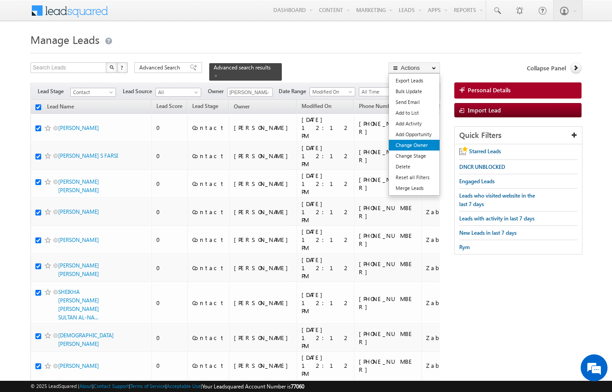
click at [421, 146] on link "Change Owner" at bounding box center [414, 145] width 51 height 11
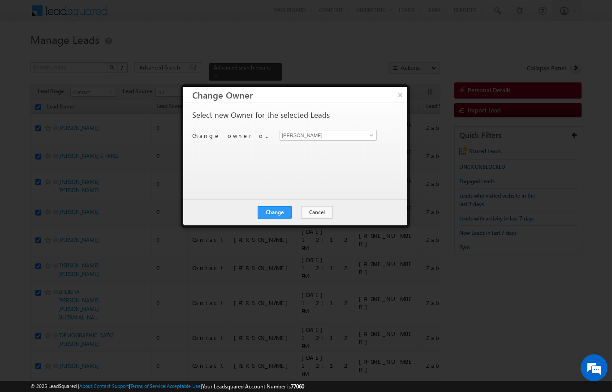
click at [356, 128] on div "Select new Owner for the selected Leads Change owner of 200 leads to Niraj Upad…" at bounding box center [294, 147] width 204 height 72
click at [351, 134] on input "[PERSON_NAME]" at bounding box center [328, 135] width 97 height 11
click at [336, 151] on span "[EMAIL_ADDRESS][DOMAIN_NAME]" at bounding box center [323, 152] width 81 height 7
click at [278, 210] on button "Change" at bounding box center [275, 212] width 34 height 13
click at [303, 215] on button "Close" at bounding box center [296, 212] width 29 height 13
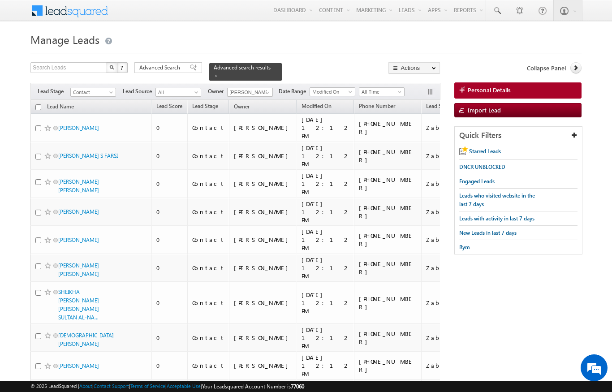
click at [40, 104] on input "checkbox" at bounding box center [38, 107] width 6 height 6
click at [391, 34] on h1 "Manage Leads" at bounding box center [305, 38] width 551 height 17
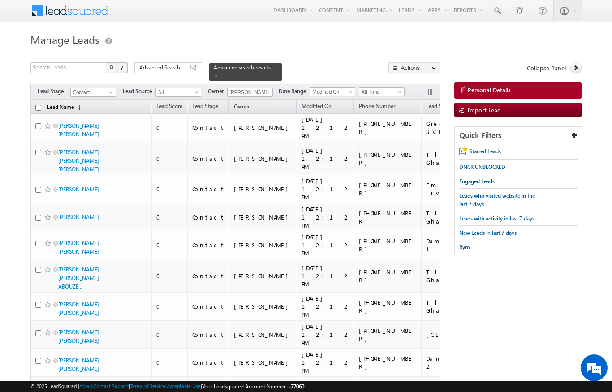
click at [74, 102] on link "Lead Name (sorted descending)" at bounding box center [64, 108] width 43 height 12
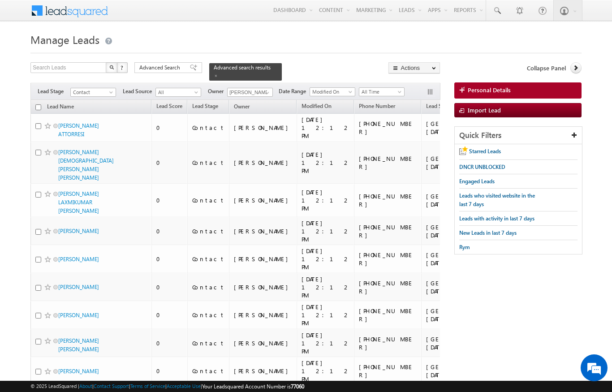
click at [36, 104] on input "checkbox" at bounding box center [38, 107] width 6 height 6
checkbox input "true"
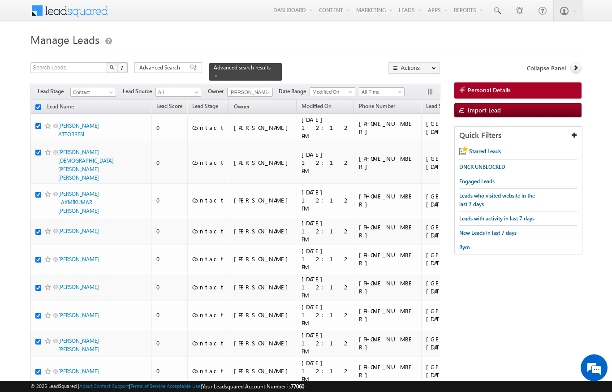
checkbox input "true"
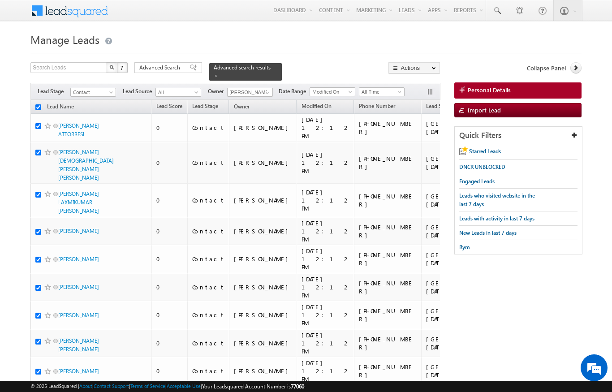
checkbox input "true"
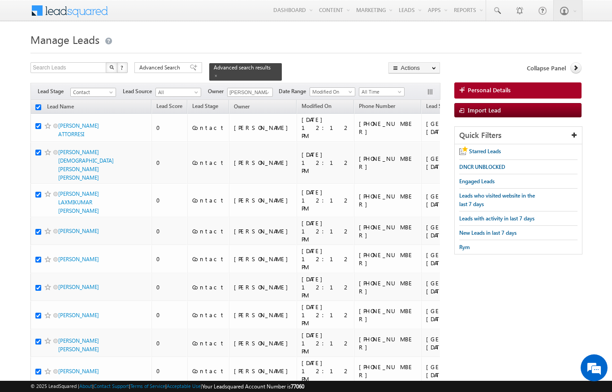
checkbox input "true"
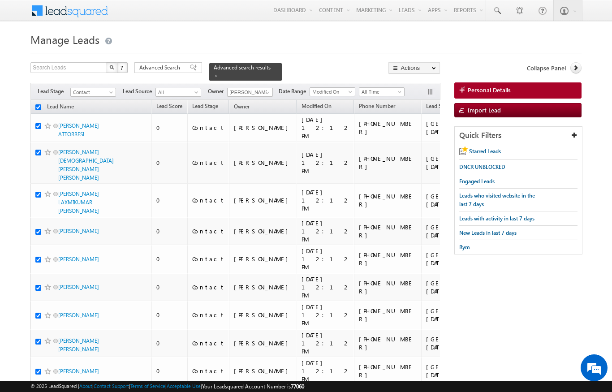
checkbox input "true"
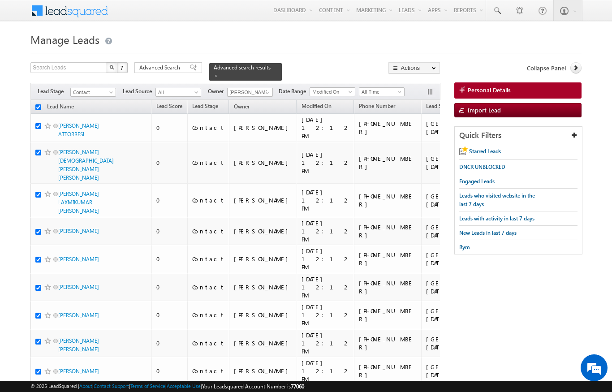
checkbox input "true"
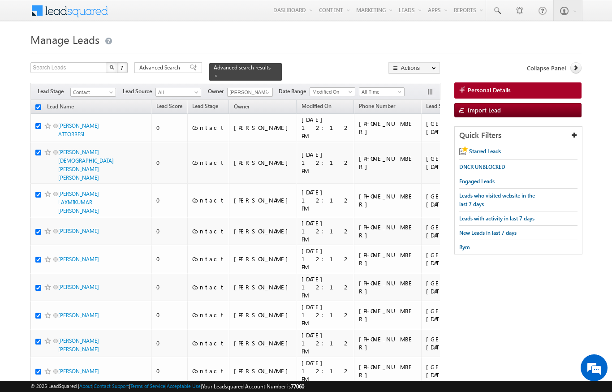
checkbox input "true"
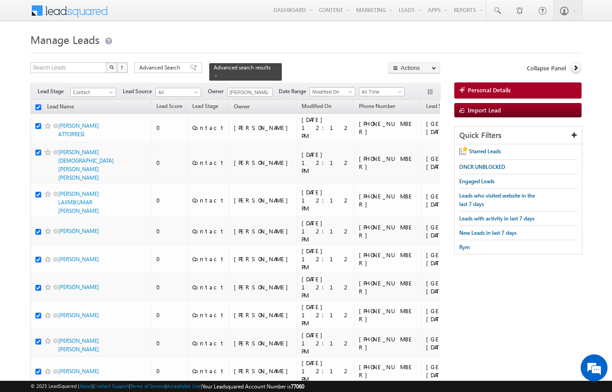
checkbox input "true"
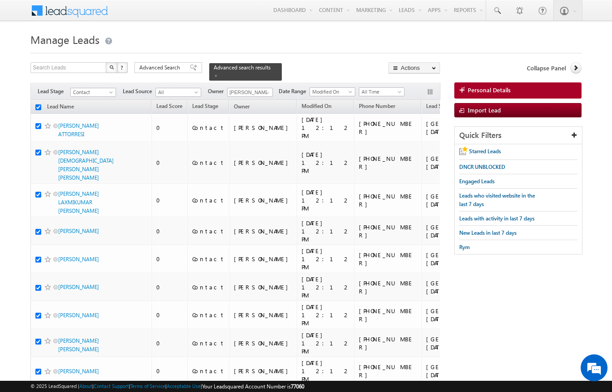
checkbox input "true"
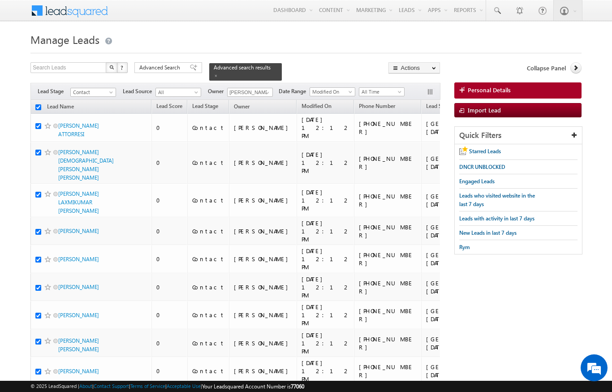
checkbox input "true"
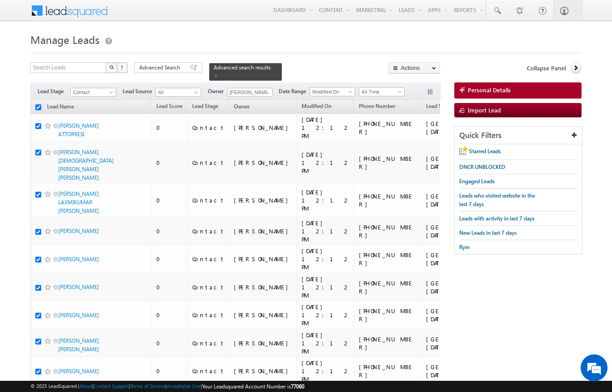
checkbox input "true"
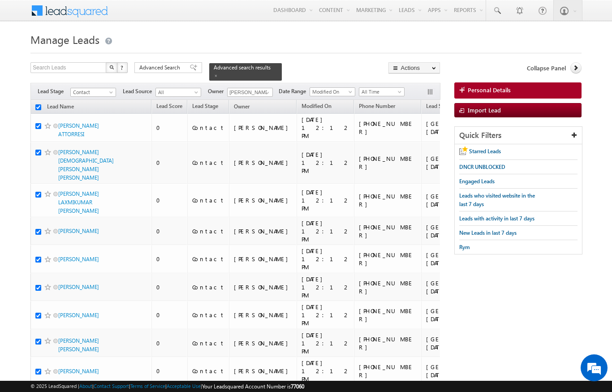
checkbox input "true"
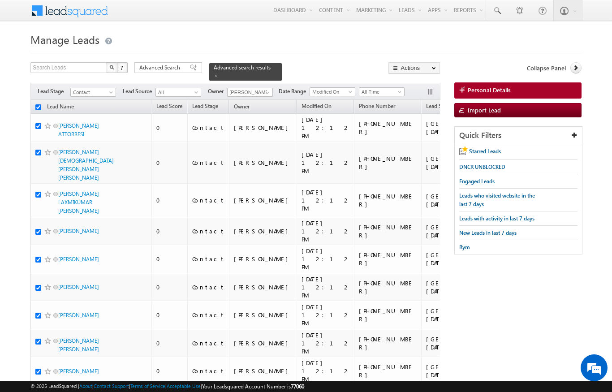
checkbox input "true"
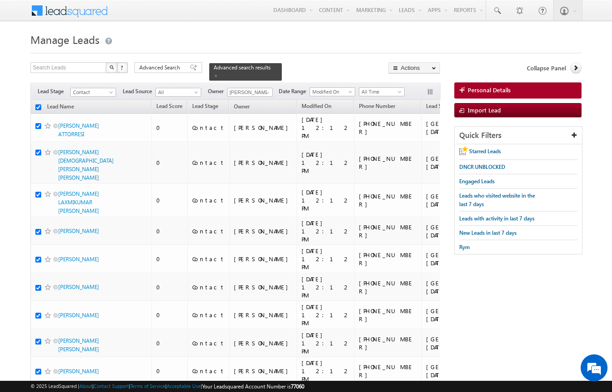
checkbox input "true"
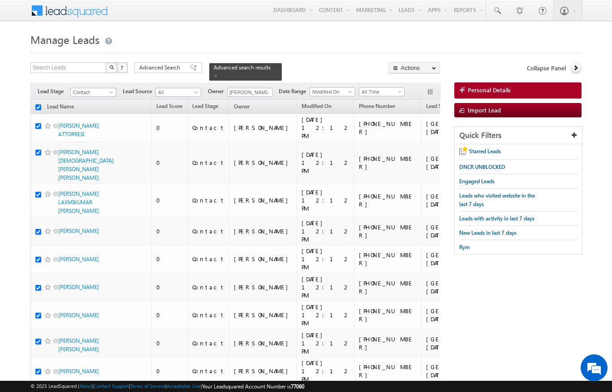
checkbox input "true"
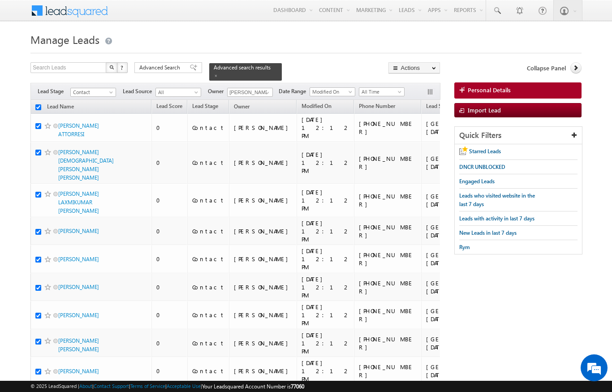
checkbox input "true"
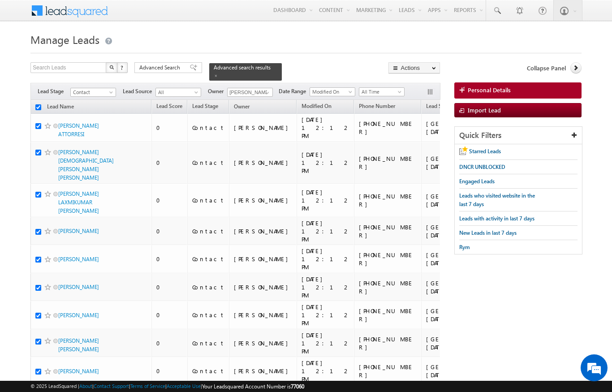
checkbox input "true"
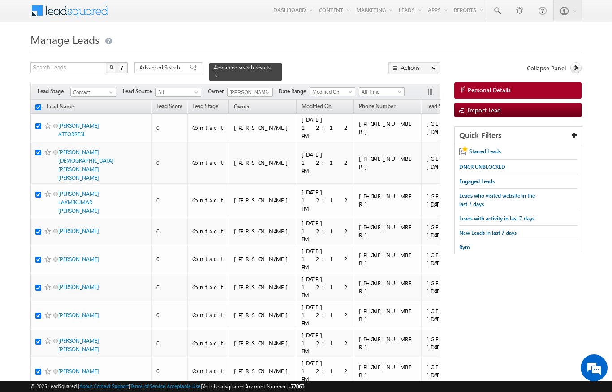
checkbox input "true"
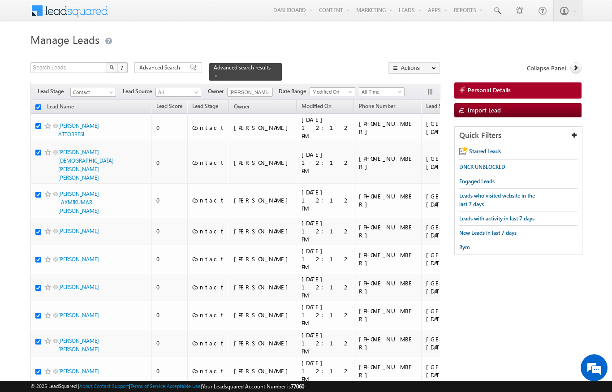
checkbox input "true"
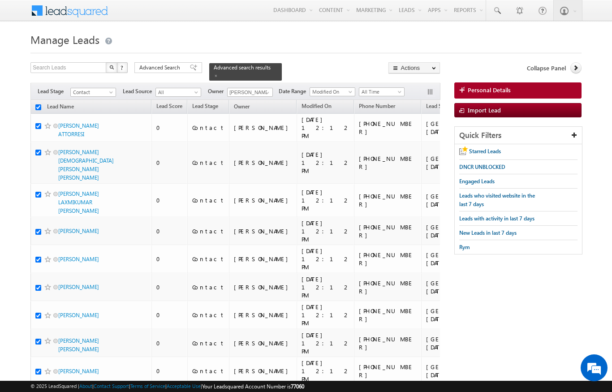
checkbox input "true"
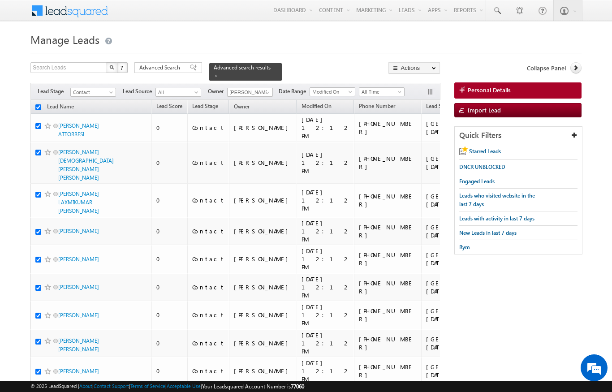
checkbox input "true"
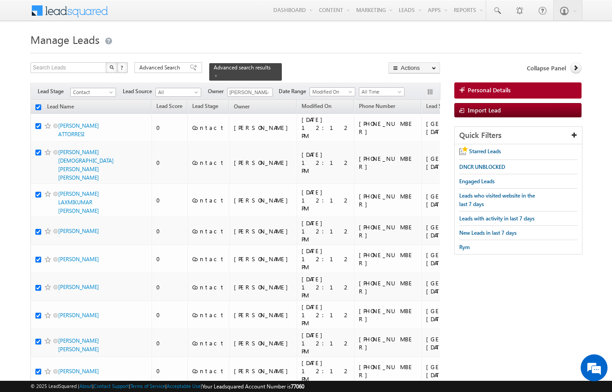
checkbox input "true"
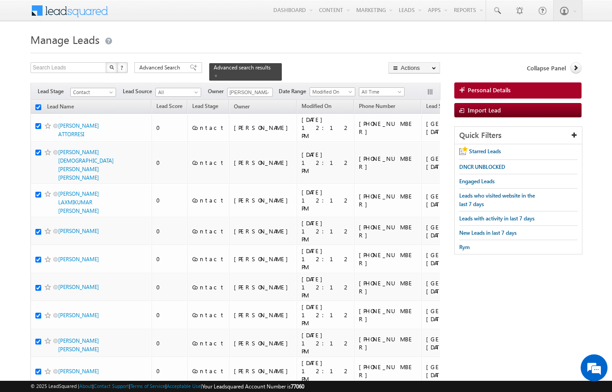
checkbox input "true"
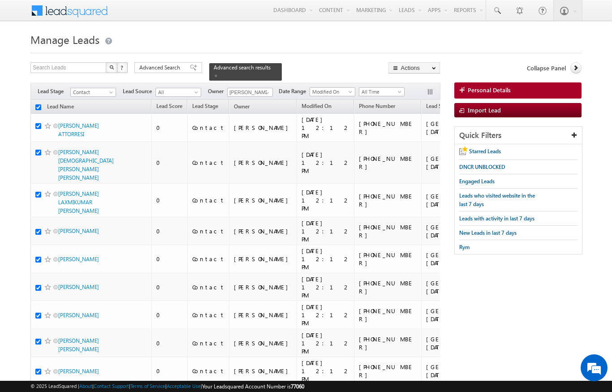
checkbox input "true"
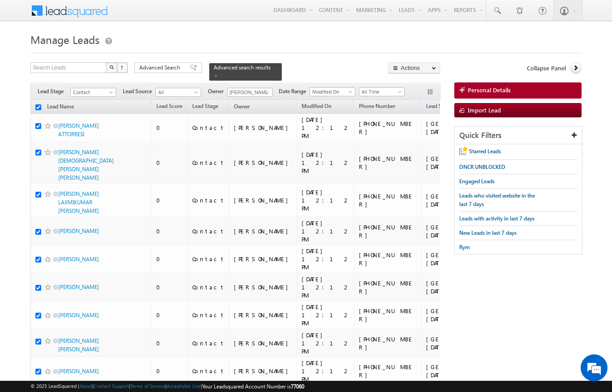
checkbox input "true"
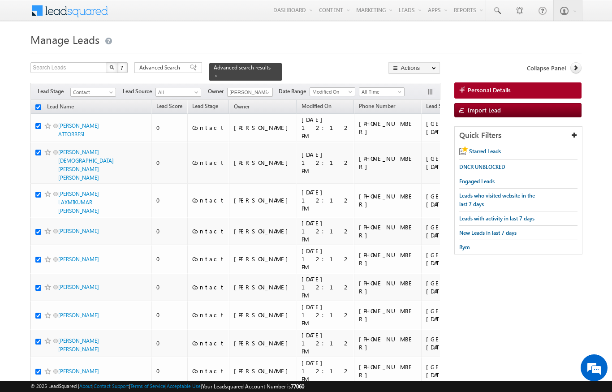
checkbox input "true"
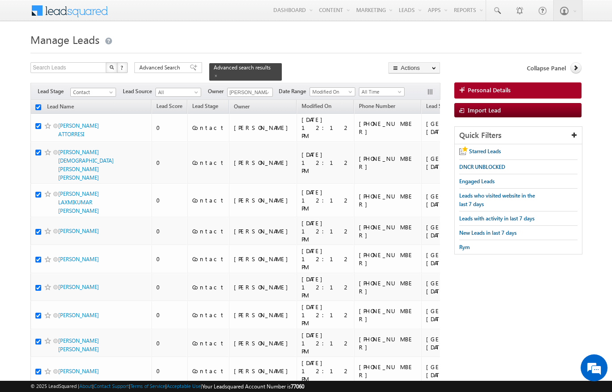
checkbox input "true"
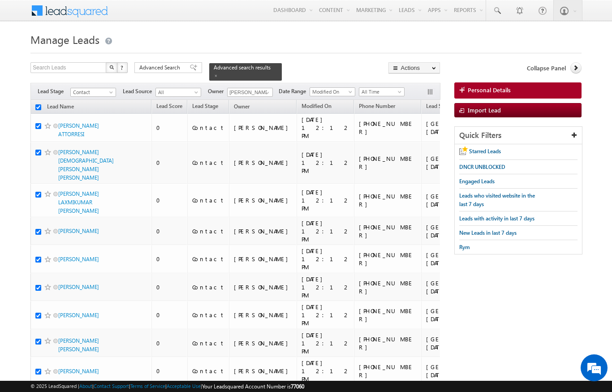
checkbox input "true"
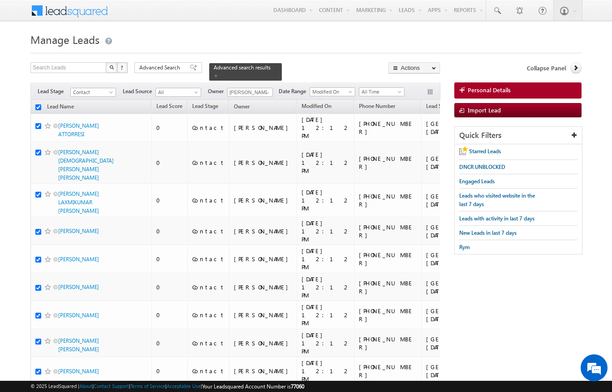
checkbox input "true"
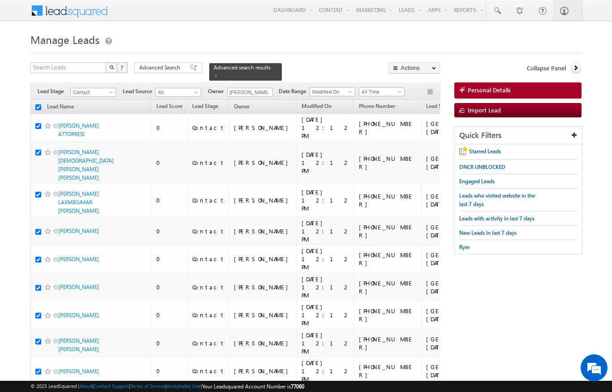
checkbox input "true"
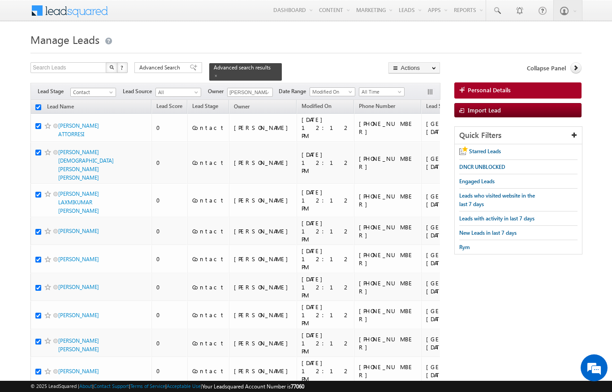
checkbox input "true"
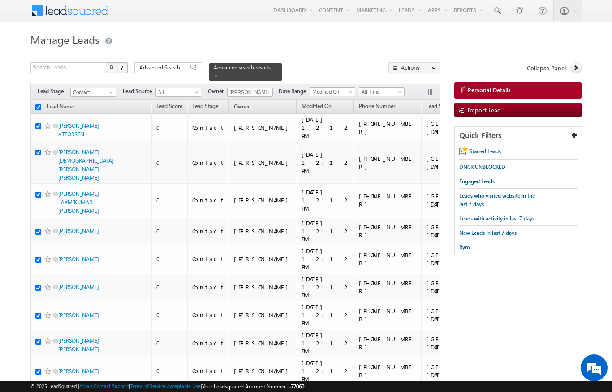
checkbox input "true"
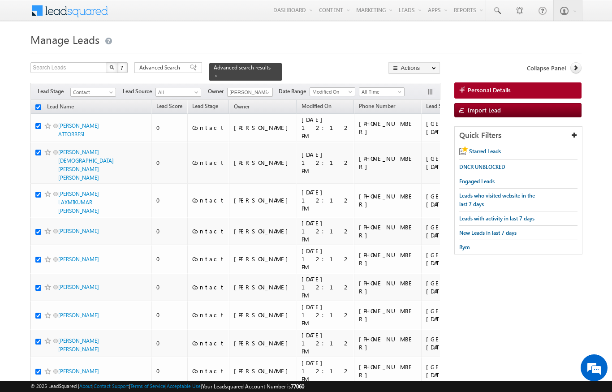
checkbox input "true"
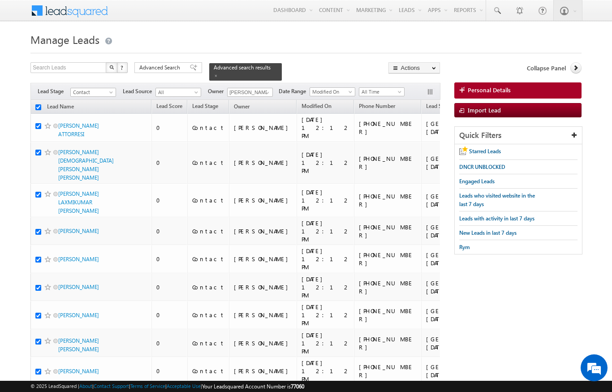
checkbox input "true"
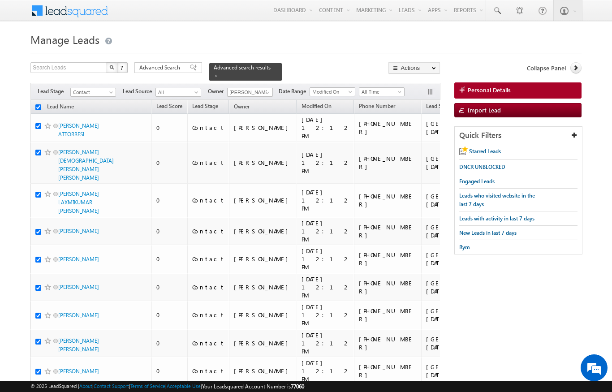
checkbox input "true"
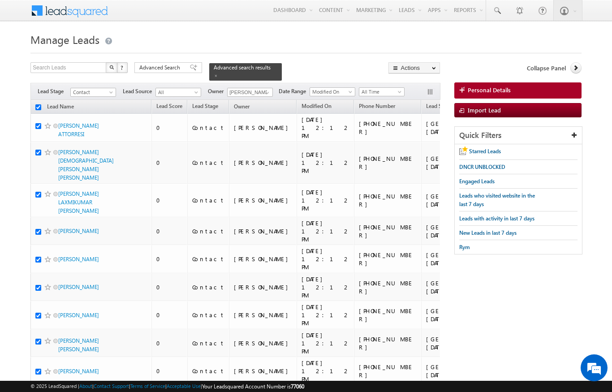
checkbox input "true"
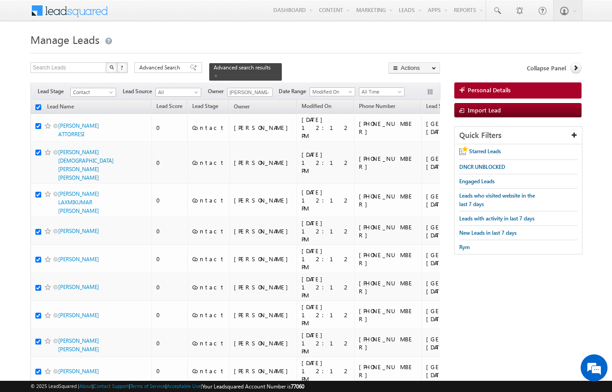
checkbox input "true"
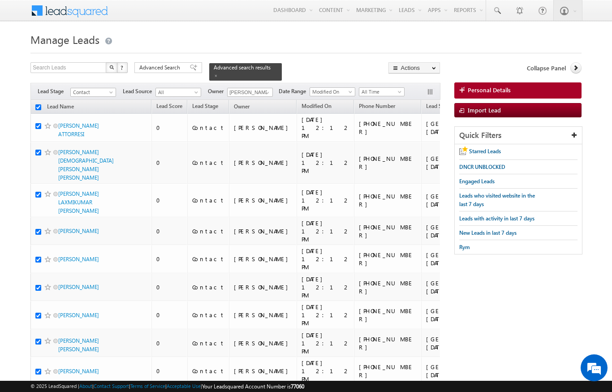
checkbox input "true"
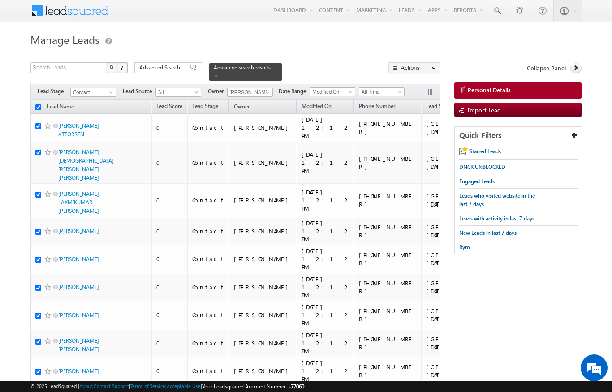
checkbox input "true"
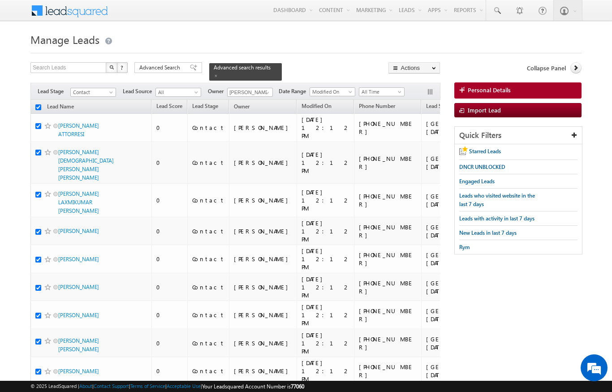
checkbox input "true"
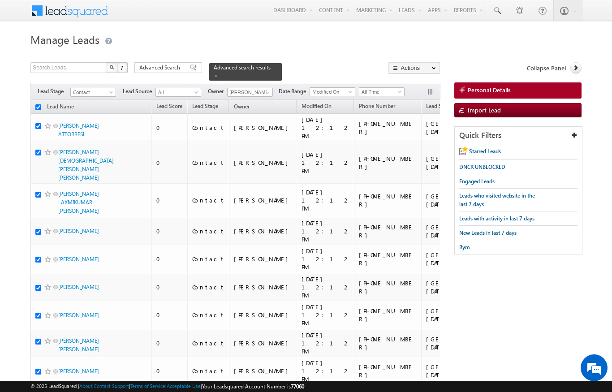
checkbox input "true"
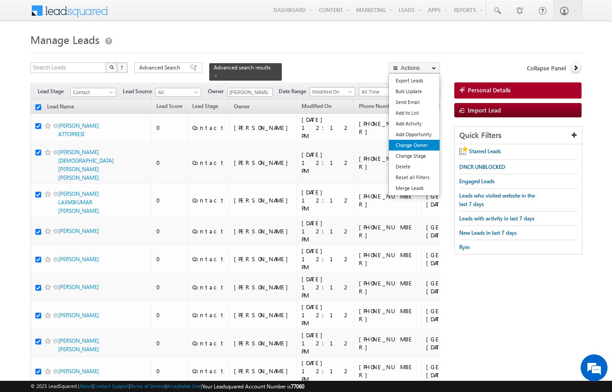
click at [424, 145] on link "Change Owner" at bounding box center [414, 145] width 51 height 11
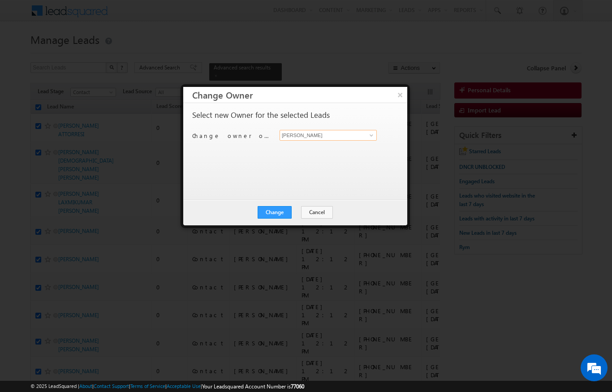
click at [376, 130] on input "[PERSON_NAME]" at bounding box center [328, 135] width 97 height 11
click at [333, 153] on span "[PERSON_NAME][EMAIL_ADDRESS][DOMAIN_NAME]" at bounding box center [323, 152] width 81 height 7
click at [279, 213] on button "Change" at bounding box center [275, 212] width 34 height 13
click at [301, 213] on button "Close" at bounding box center [296, 212] width 29 height 13
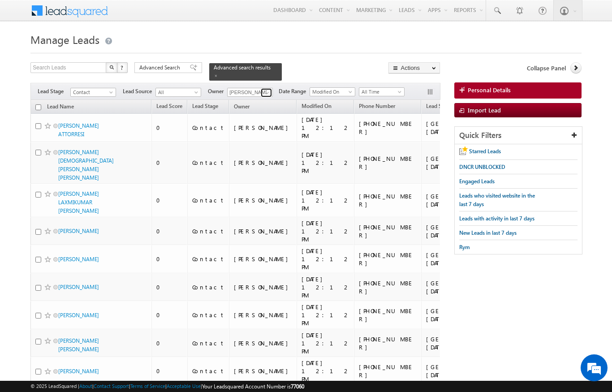
click at [261, 90] on link at bounding box center [266, 92] width 11 height 9
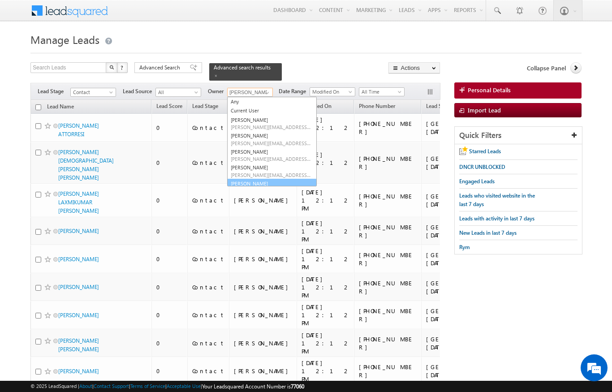
scroll to position [9, 0]
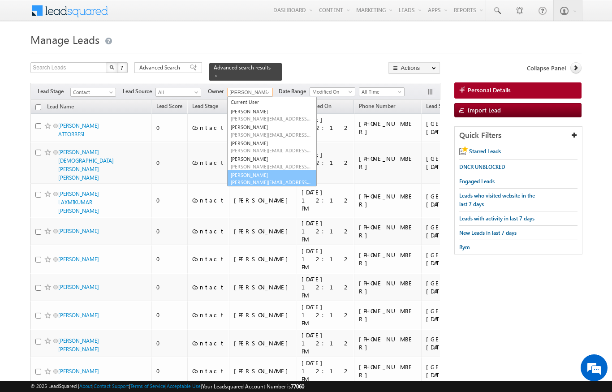
click at [272, 179] on span "[PERSON_NAME][EMAIL_ADDRESS][PERSON_NAME][DOMAIN_NAME]" at bounding box center [271, 182] width 81 height 7
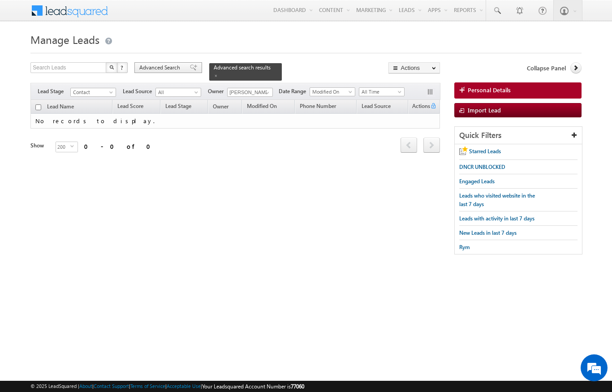
click at [172, 69] on span "Advanced Search" at bounding box center [160, 68] width 43 height 8
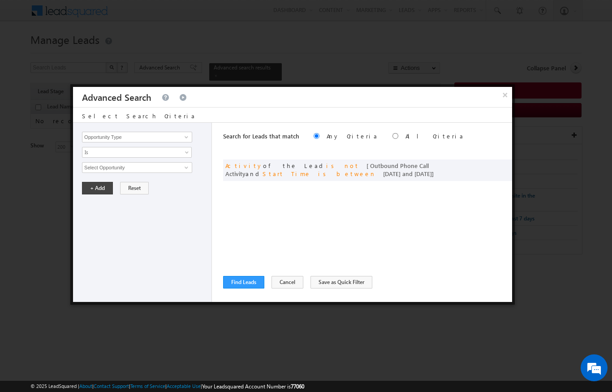
click at [361, 26] on div at bounding box center [306, 196] width 612 height 392
click at [326, 35] on div at bounding box center [306, 196] width 612 height 392
click at [499, 98] on button "×" at bounding box center [505, 95] width 15 height 16
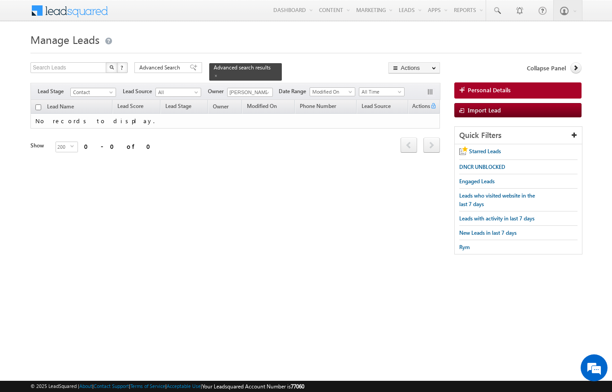
click at [398, 83] on div "Filters Lead Stage Contact Contact Lead Source All All Owner Niraj Upadhyay Any…" at bounding box center [235, 91] width 410 height 17
click at [218, 74] on span at bounding box center [216, 76] width 4 height 4
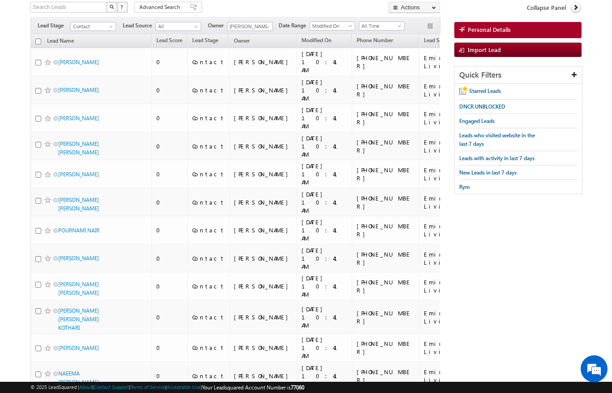
scroll to position [0, 0]
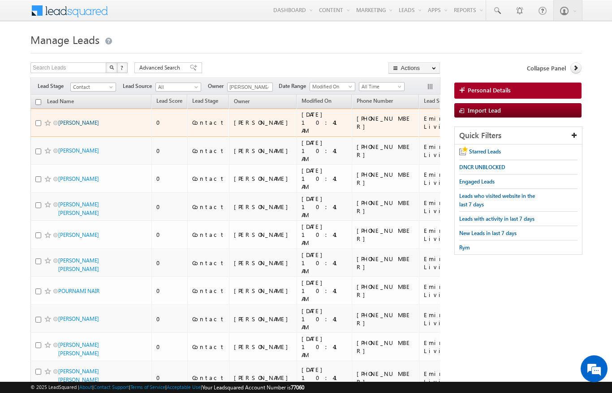
click at [71, 122] on link "[PERSON_NAME]" at bounding box center [78, 122] width 41 height 7
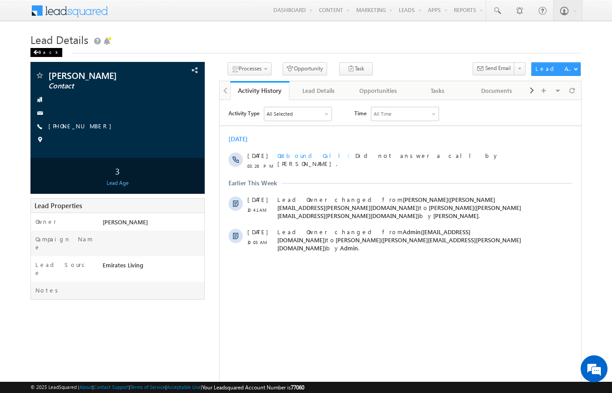
click at [37, 54] on span at bounding box center [35, 52] width 5 height 4
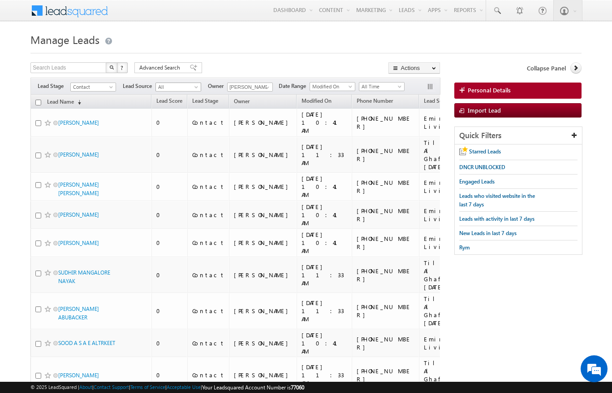
click at [189, 85] on span "All" at bounding box center [177, 87] width 43 height 8
click at [180, 343] on link "Emirates Living 2024 SVR" at bounding box center [178, 351] width 45 height 16
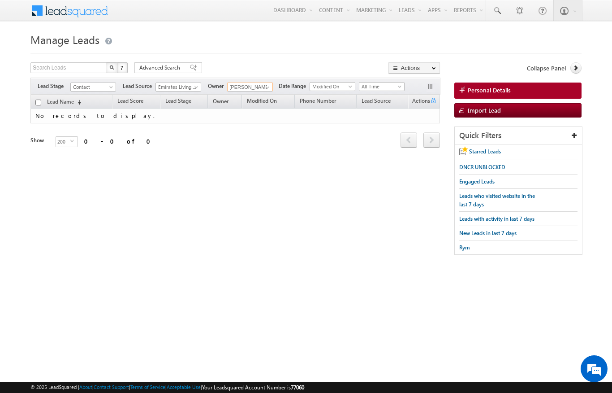
click at [260, 91] on input "[PERSON_NAME]" at bounding box center [250, 86] width 46 height 9
click at [270, 87] on span at bounding box center [267, 87] width 7 height 7
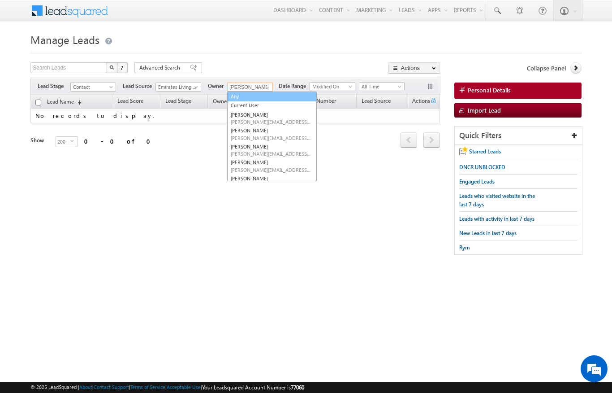
click at [242, 100] on link "Any" at bounding box center [272, 96] width 90 height 10
type input "Any"
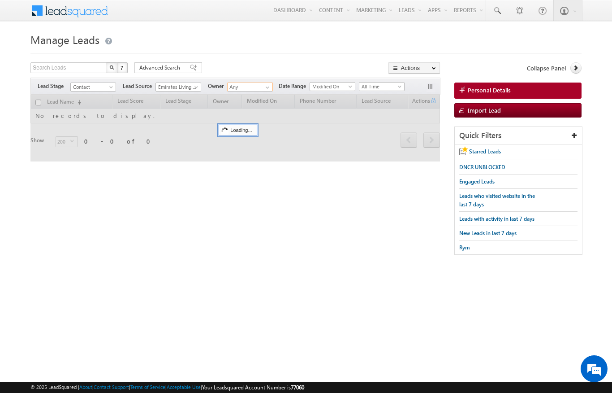
scroll to position [0, 0]
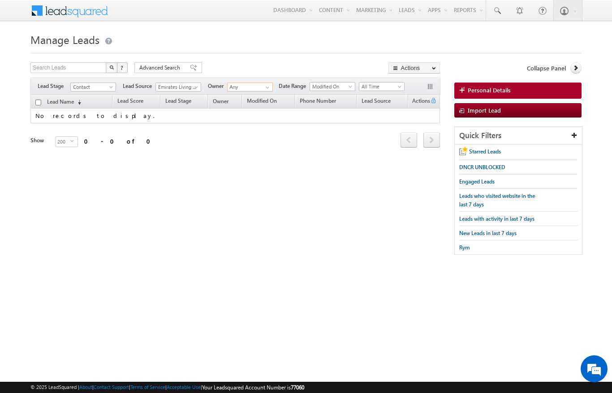
click at [259, 87] on input "Any" at bounding box center [250, 86] width 46 height 9
click at [198, 85] on span at bounding box center [197, 88] width 7 height 7
click at [168, 94] on link "All" at bounding box center [178, 97] width 45 height 8
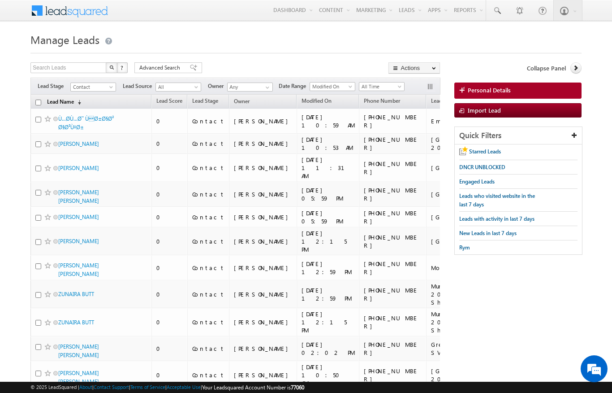
click at [71, 105] on link "Lead Name (sorted descending)" at bounding box center [64, 102] width 43 height 12
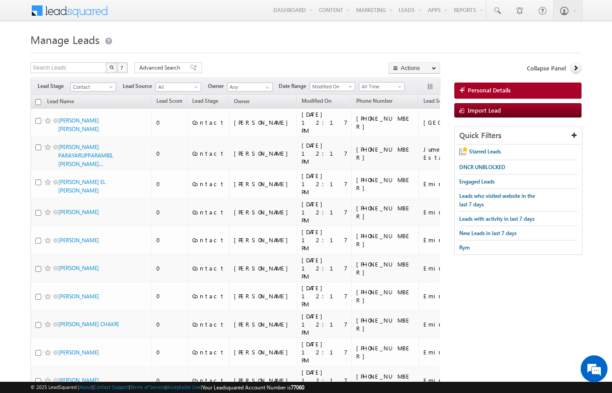
click at [36, 102] on input "checkbox" at bounding box center [38, 102] width 6 height 6
checkbox input "true"
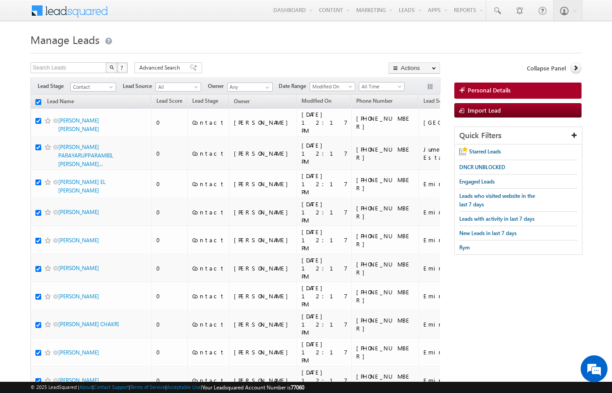
checkbox input "true"
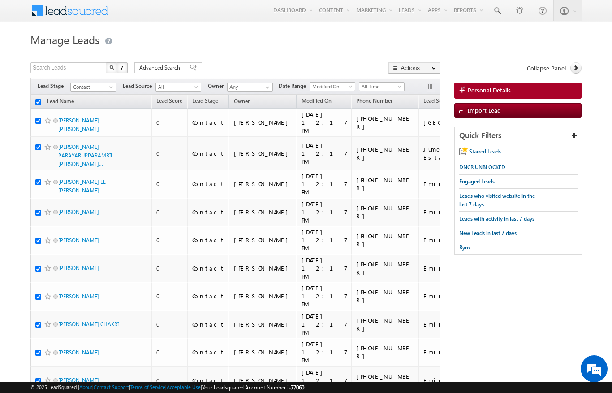
checkbox input "true"
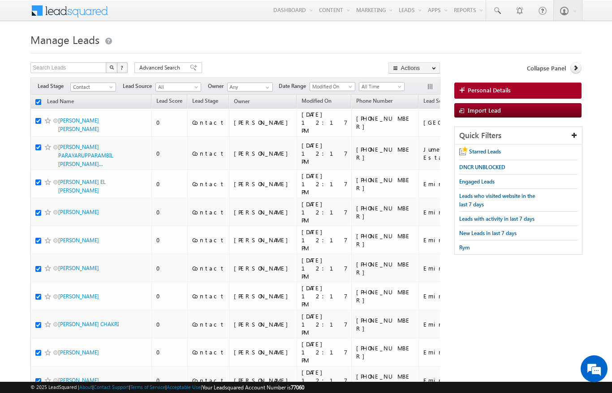
checkbox input "true"
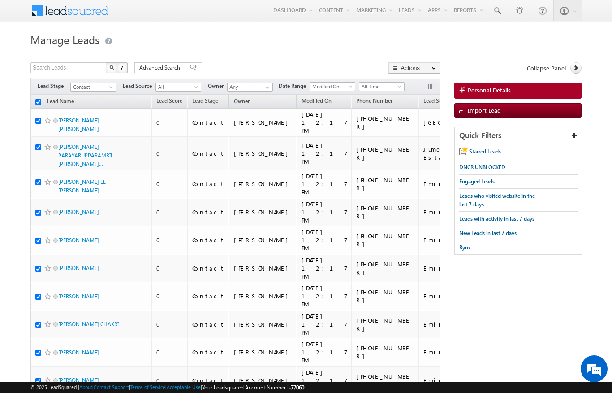
checkbox input "true"
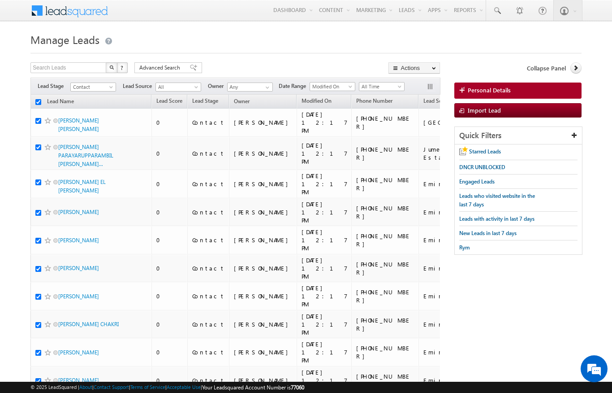
checkbox input "true"
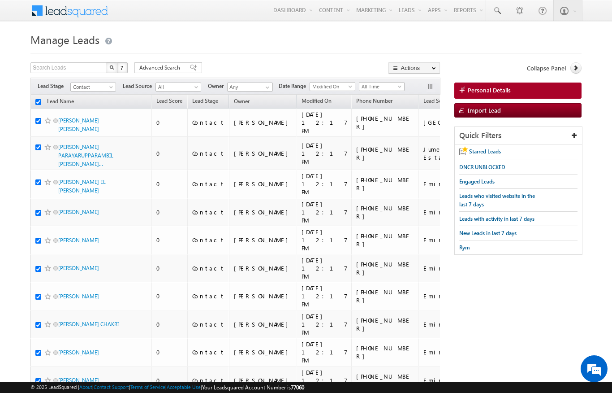
checkbox input "true"
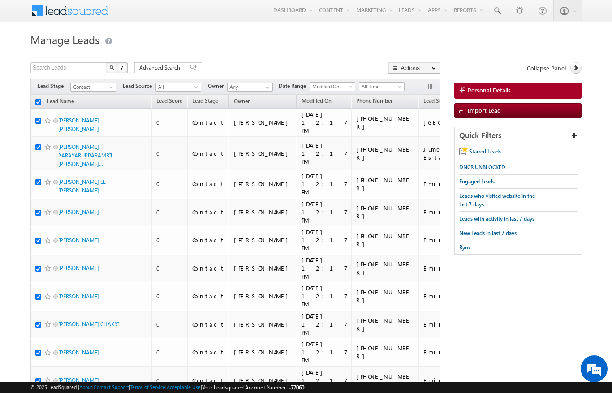
checkbox input "true"
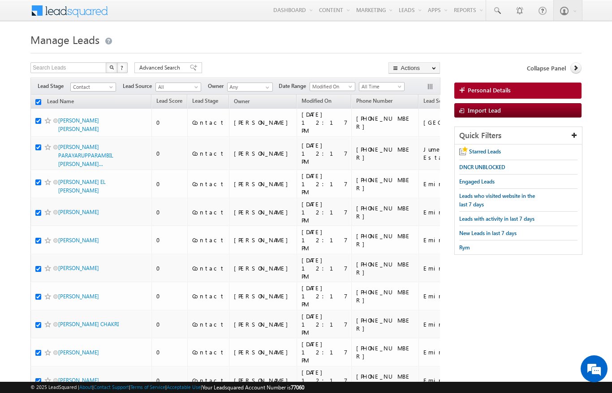
checkbox input "true"
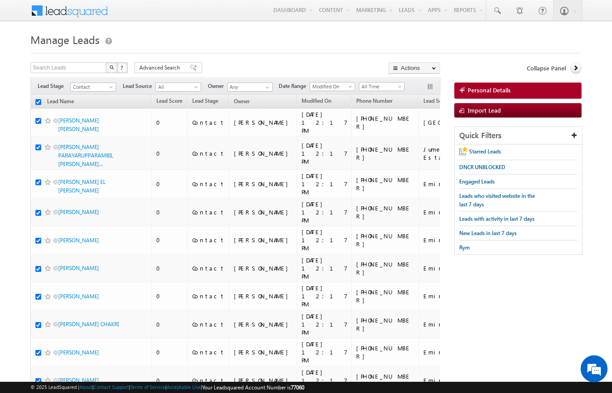
checkbox input "true"
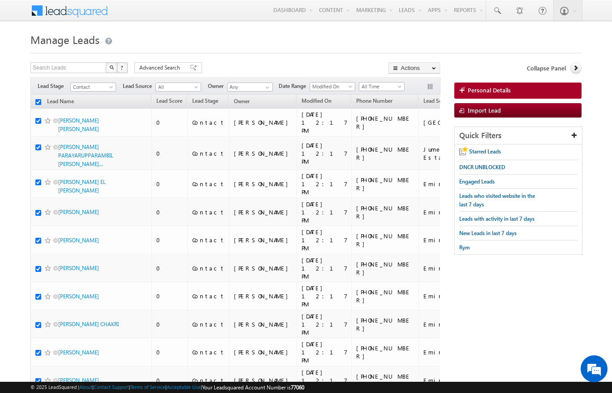
checkbox input "true"
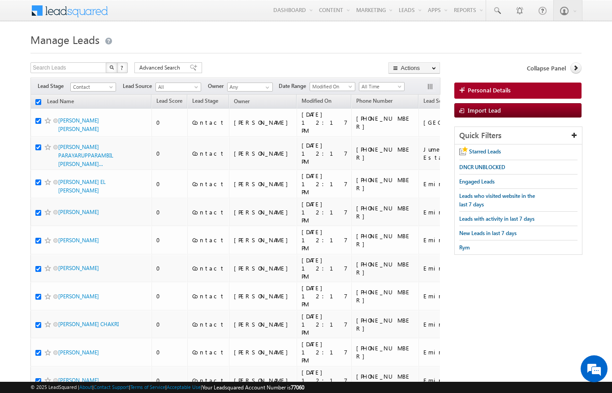
checkbox input "true"
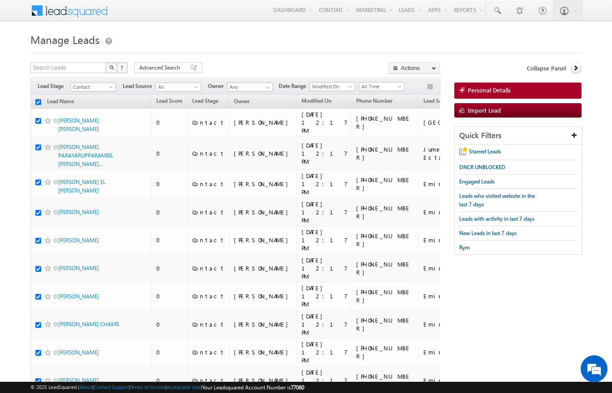
checkbox input "true"
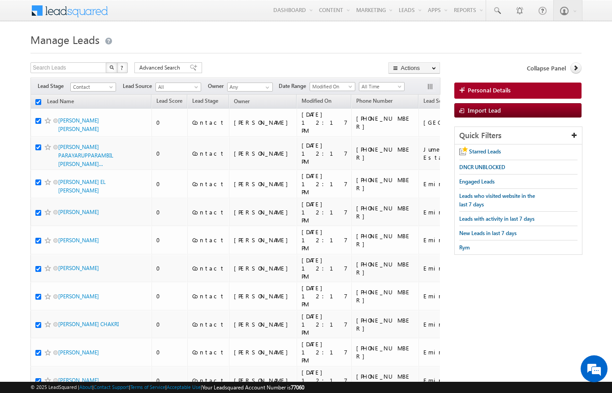
checkbox input "true"
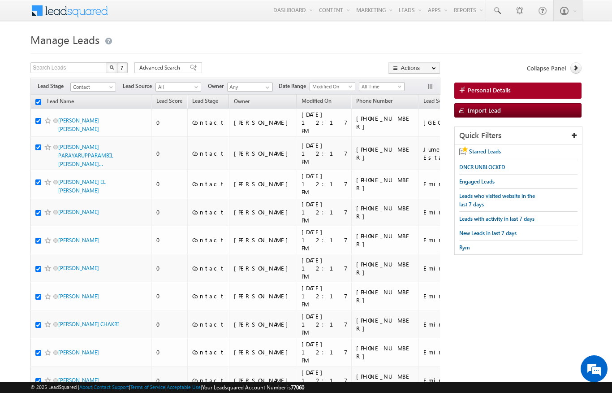
checkbox input "true"
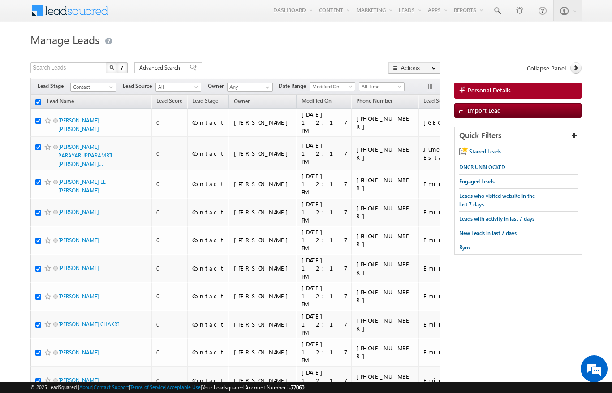
checkbox input "true"
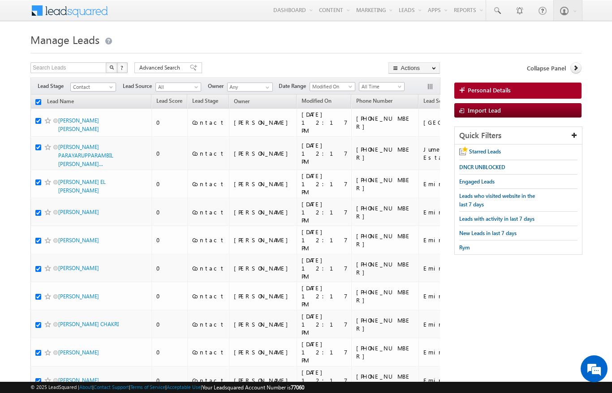
checkbox input "true"
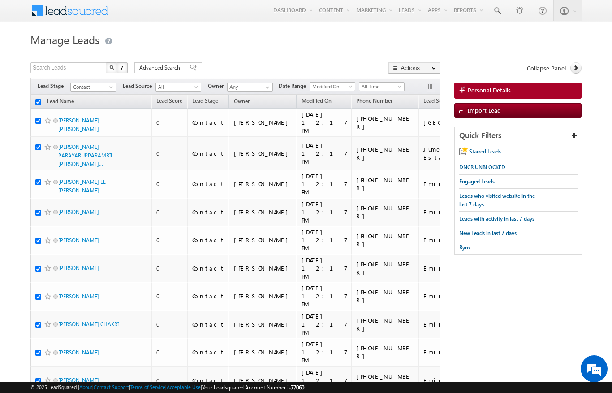
checkbox input "true"
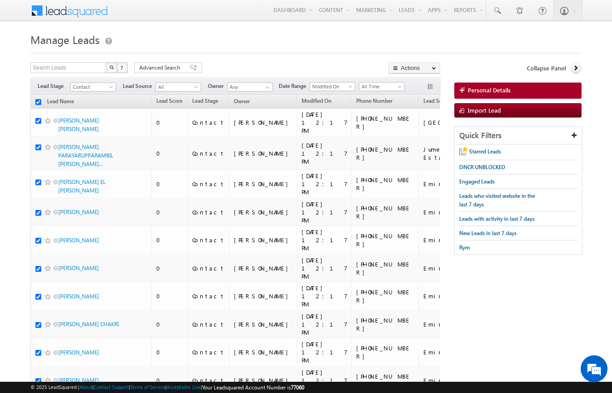
checkbox input "true"
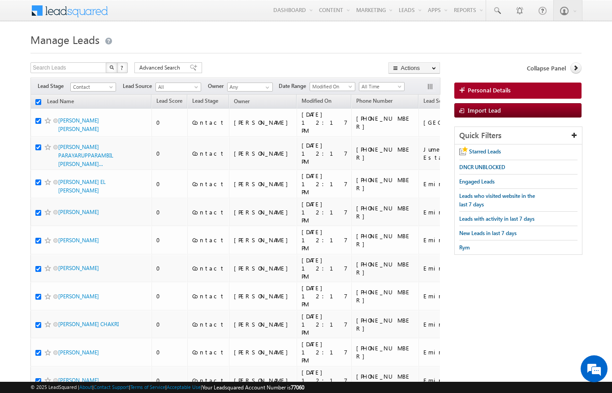
checkbox input "true"
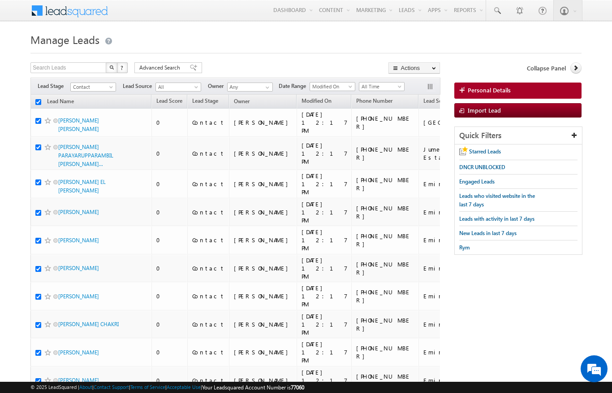
checkbox input "true"
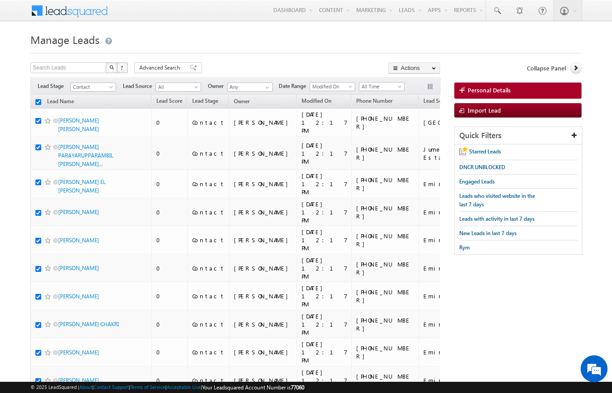
checkbox input "true"
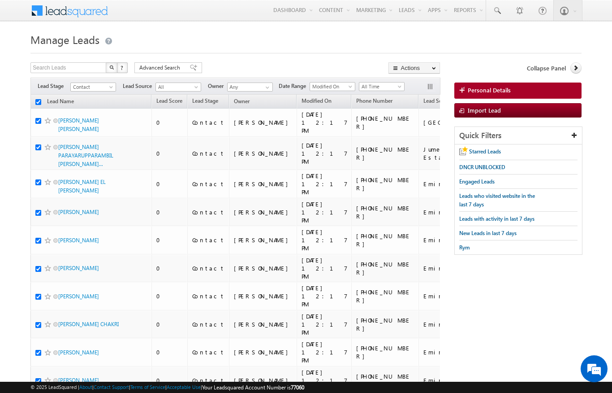
checkbox input "true"
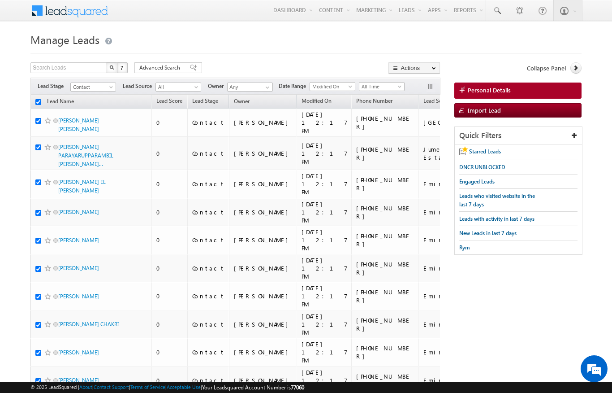
checkbox input "true"
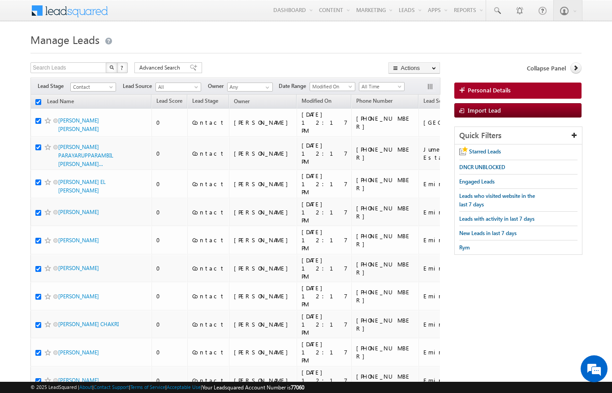
checkbox input "true"
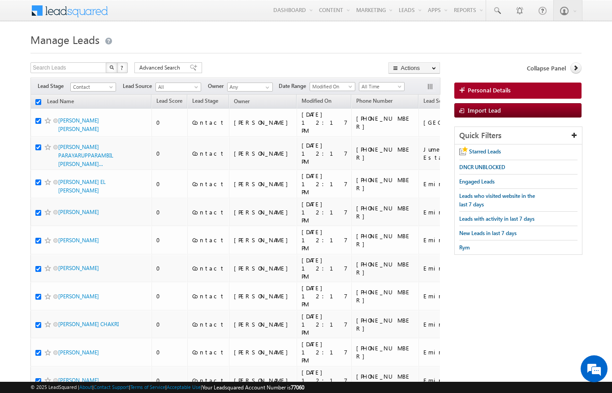
checkbox input "true"
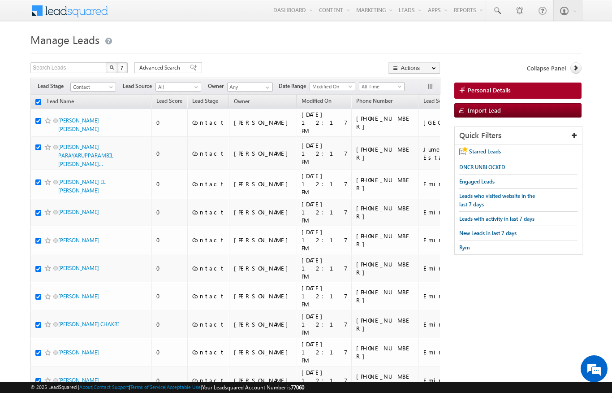
checkbox input "true"
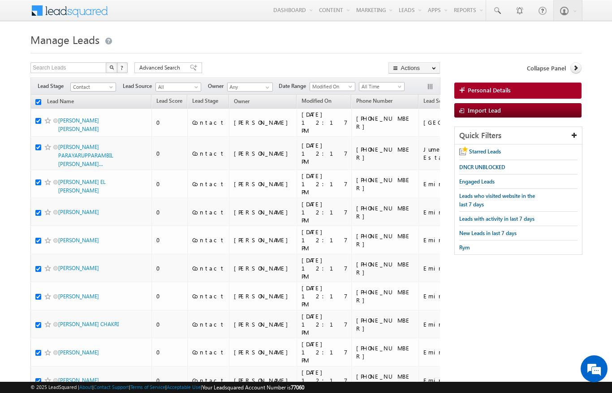
checkbox input "true"
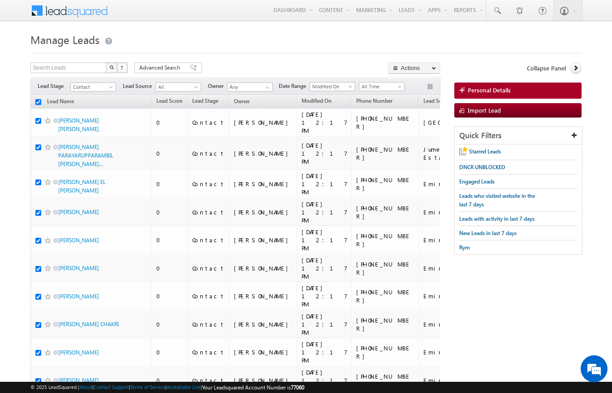
checkbox input "true"
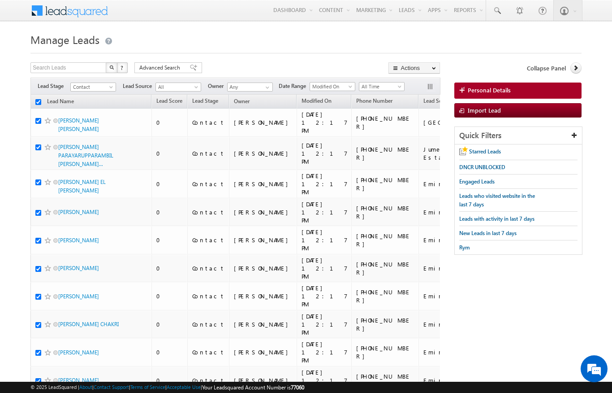
checkbox input "true"
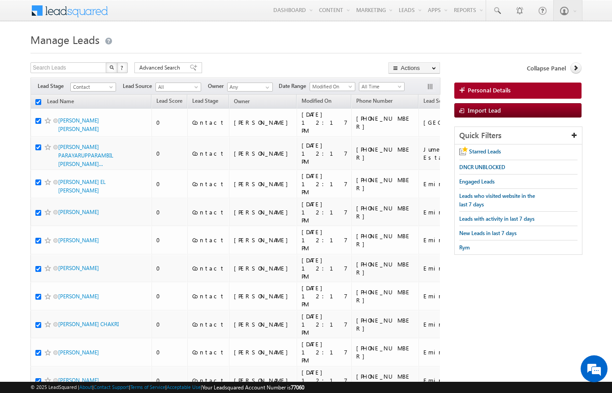
checkbox input "true"
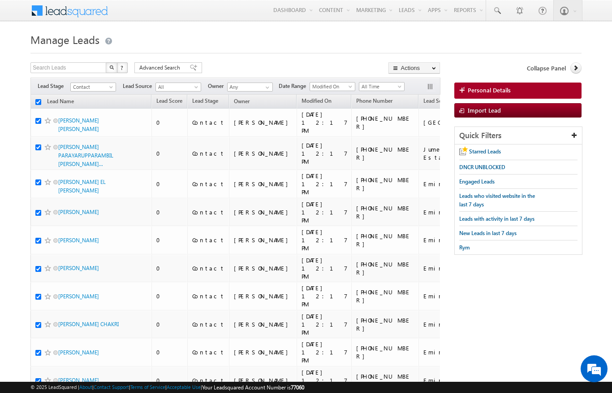
checkbox input "true"
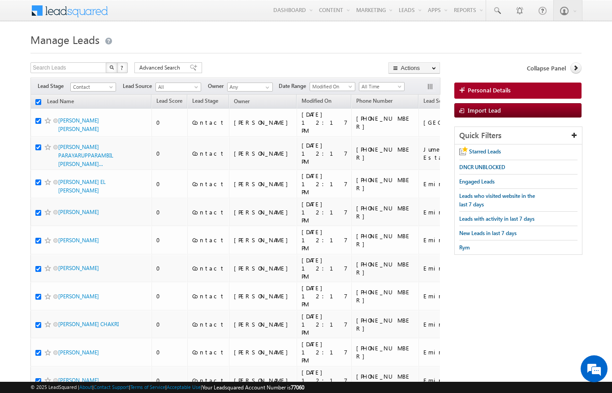
checkbox input "true"
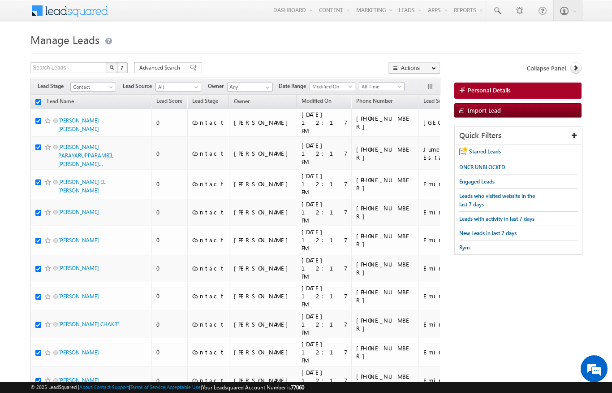
checkbox input "true"
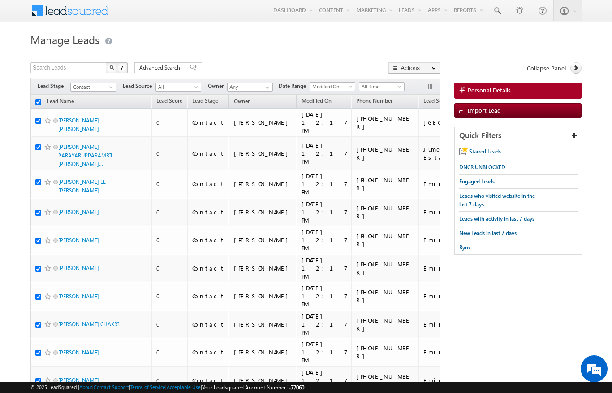
checkbox input "true"
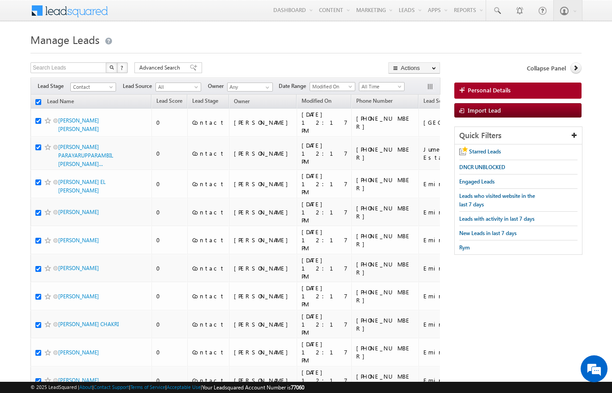
checkbox input "true"
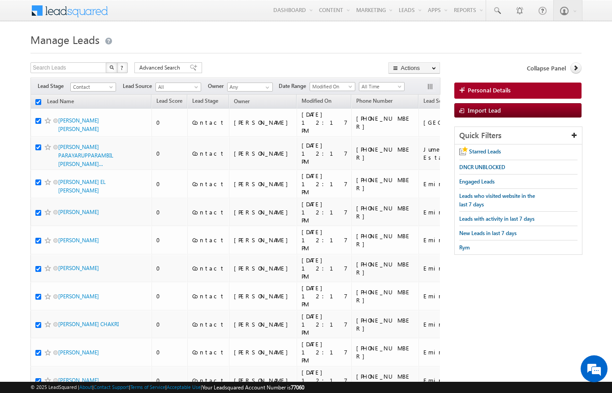
checkbox input "true"
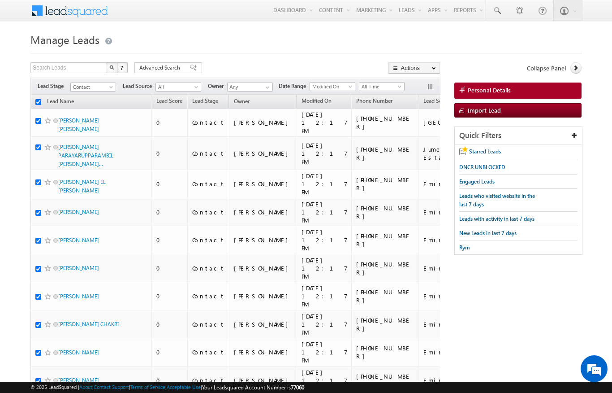
checkbox input "true"
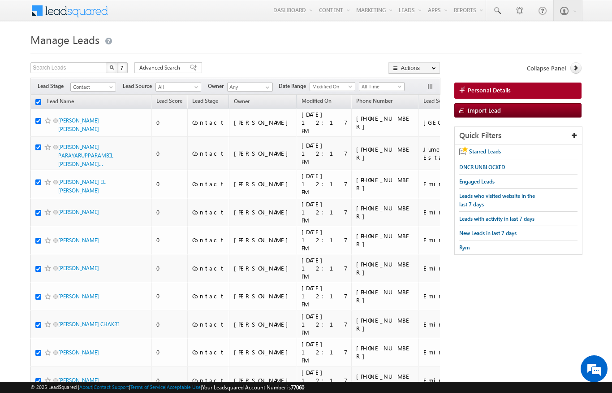
checkbox input "true"
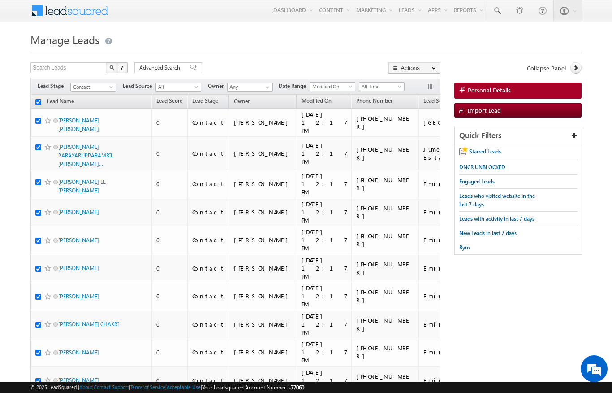
checkbox input "true"
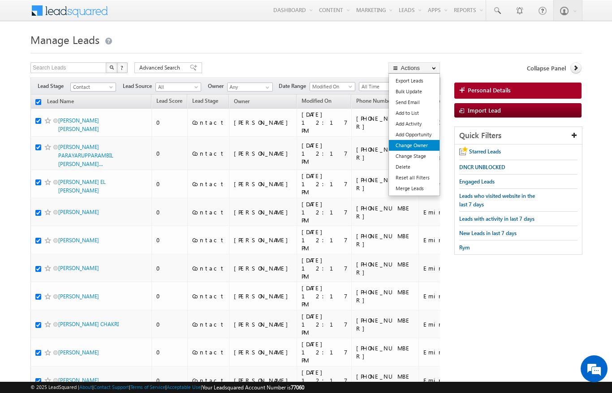
click at [425, 141] on link "Change Owner" at bounding box center [414, 145] width 51 height 11
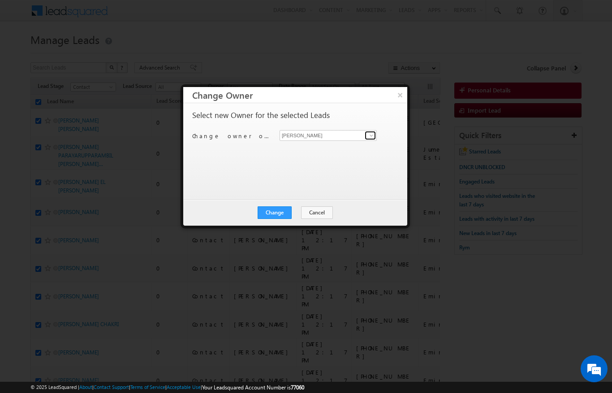
click at [367, 134] on link at bounding box center [370, 135] width 11 height 9
click at [331, 145] on link "[PERSON_NAME] Verhani [PERSON_NAME][EMAIL_ADDRESS][DOMAIN_NAME]" at bounding box center [328, 149] width 97 height 17
click at [366, 135] on link at bounding box center [370, 135] width 11 height 9
click at [330, 153] on span "[PERSON_NAME][EMAIL_ADDRESS][PERSON_NAME][DOMAIN_NAME]" at bounding box center [323, 153] width 81 height 7
click at [278, 214] on button "Change" at bounding box center [275, 212] width 34 height 13
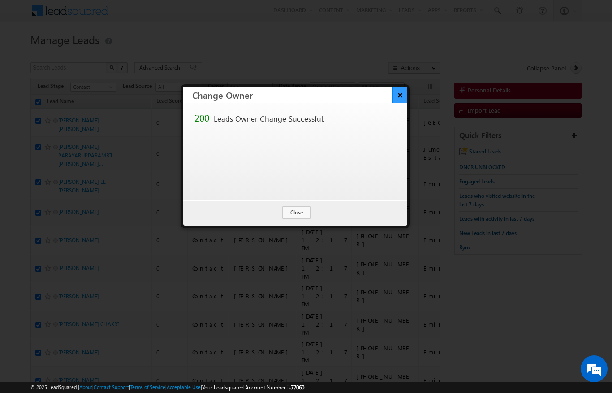
click at [403, 91] on button "×" at bounding box center [400, 95] width 15 height 16
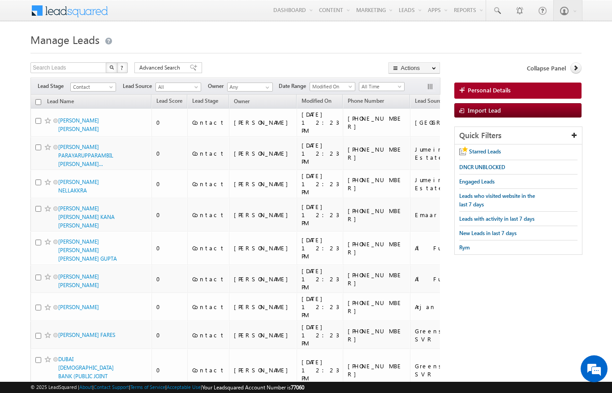
click at [191, 85] on span "All" at bounding box center [177, 87] width 43 height 8
click at [294, 42] on h1 "Manage Leads" at bounding box center [305, 38] width 551 height 17
click at [268, 86] on span at bounding box center [267, 87] width 7 height 7
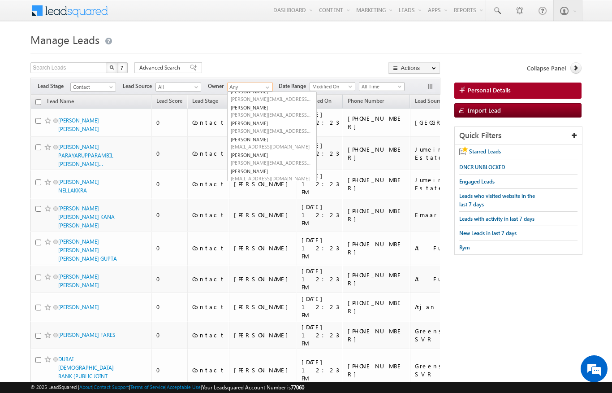
scroll to position [70, 0]
click at [276, 160] on span "[PERSON_NAME][EMAIL_ADDRESS][PERSON_NAME][DOMAIN_NAME]" at bounding box center [271, 163] width 81 height 7
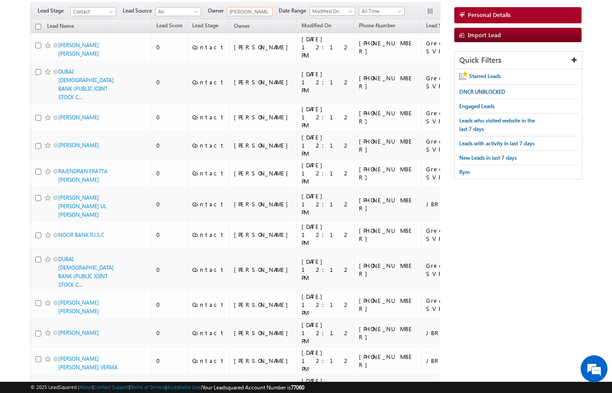
scroll to position [0, 0]
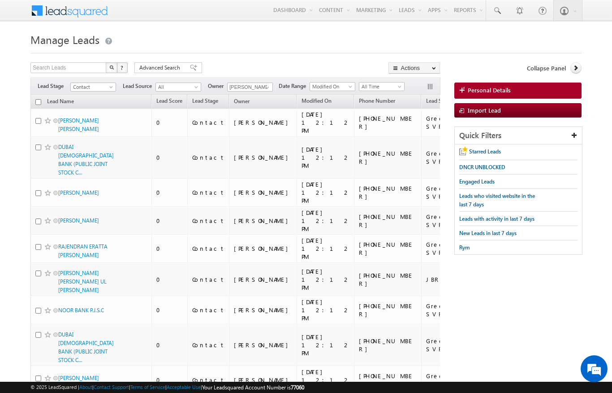
click at [36, 103] on input "checkbox" at bounding box center [38, 102] width 6 height 6
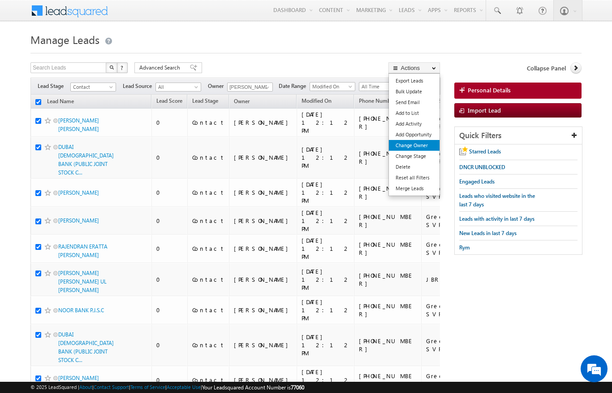
click at [425, 147] on link "Change Owner" at bounding box center [414, 145] width 51 height 11
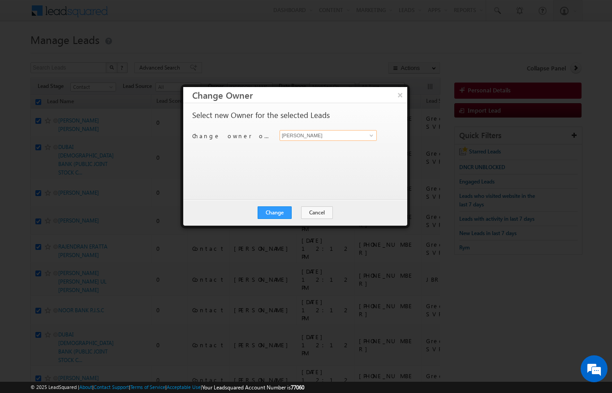
click at [373, 140] on input "[PERSON_NAME]" at bounding box center [328, 135] width 97 height 11
click at [372, 138] on span at bounding box center [371, 135] width 7 height 7
click at [344, 146] on link "[PERSON_NAME] [PERSON_NAME][EMAIL_ADDRESS][DOMAIN_NAME]" at bounding box center [328, 149] width 97 height 17
click at [283, 212] on button "Change" at bounding box center [275, 212] width 34 height 13
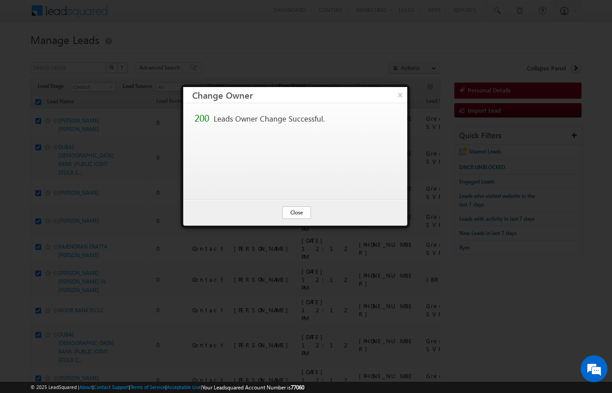
click at [299, 209] on button "Close" at bounding box center [296, 212] width 29 height 13
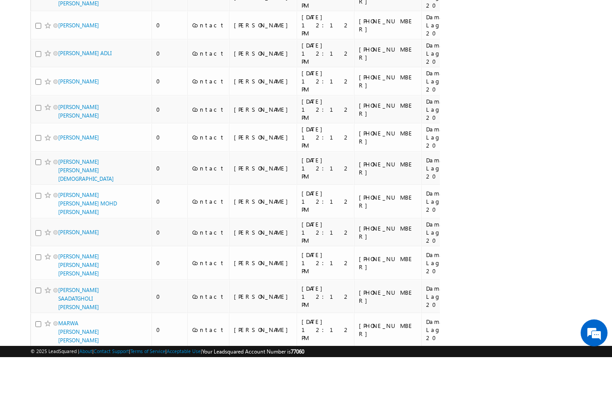
scroll to position [1136, 0]
